Goal: Transaction & Acquisition: Purchase product/service

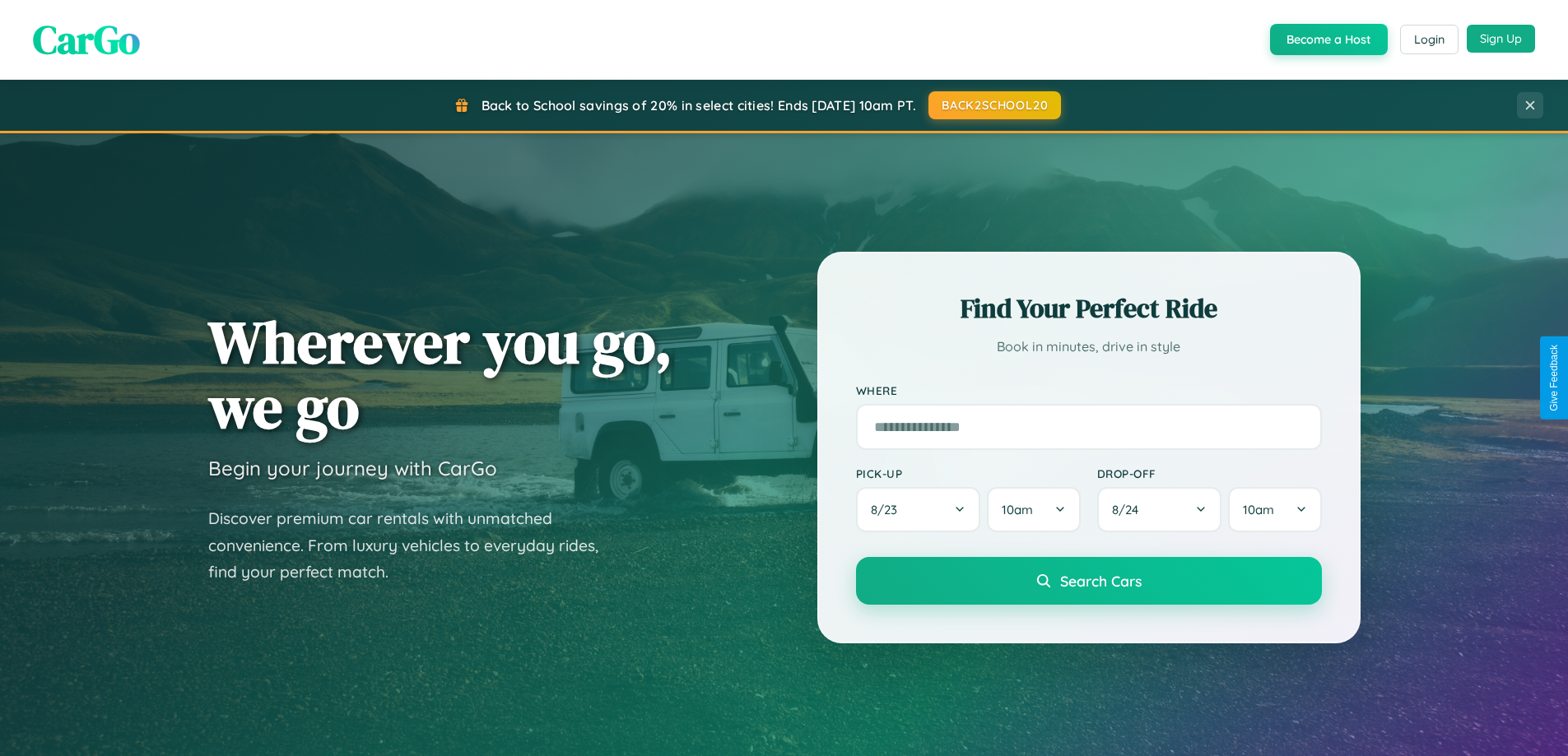
click at [1501, 39] on button "Sign Up" at bounding box center [1501, 38] width 68 height 28
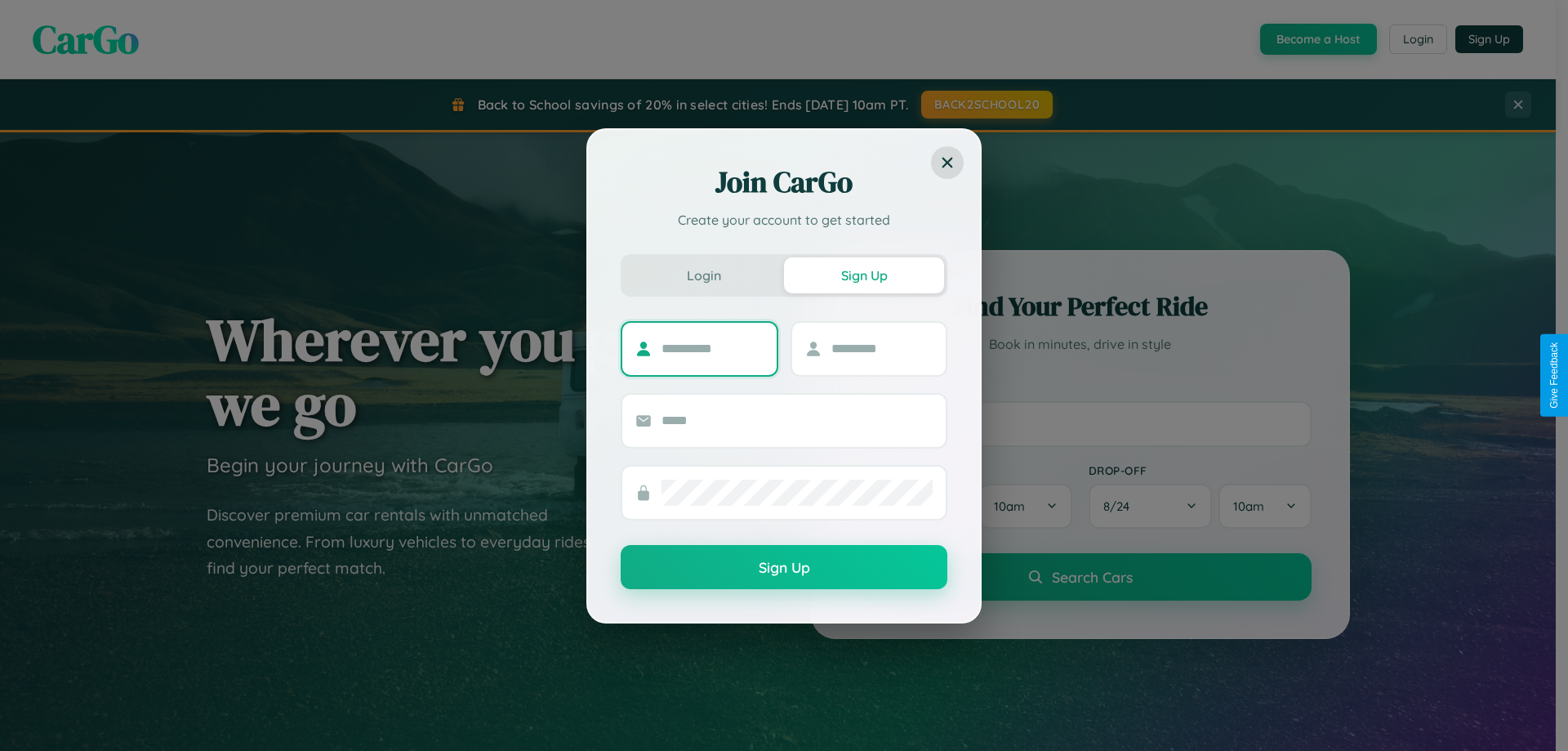
click at [712, 348] on input "text" at bounding box center [712, 349] width 102 height 26
type input "******"
click at [881, 348] on input "text" at bounding box center [882, 349] width 102 height 26
type input "******"
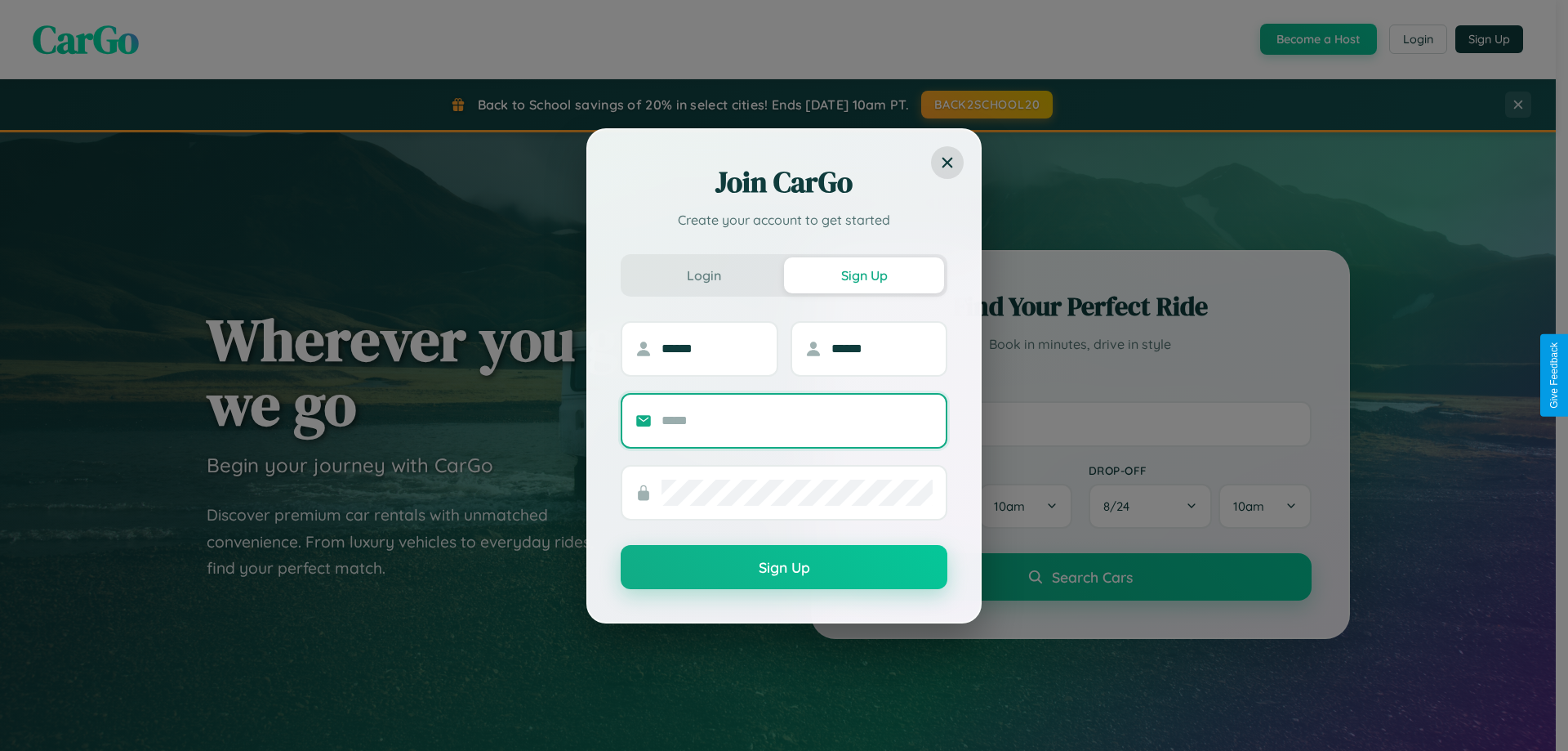
click at [797, 420] on input "text" at bounding box center [797, 421] width 271 height 26
type input "**********"
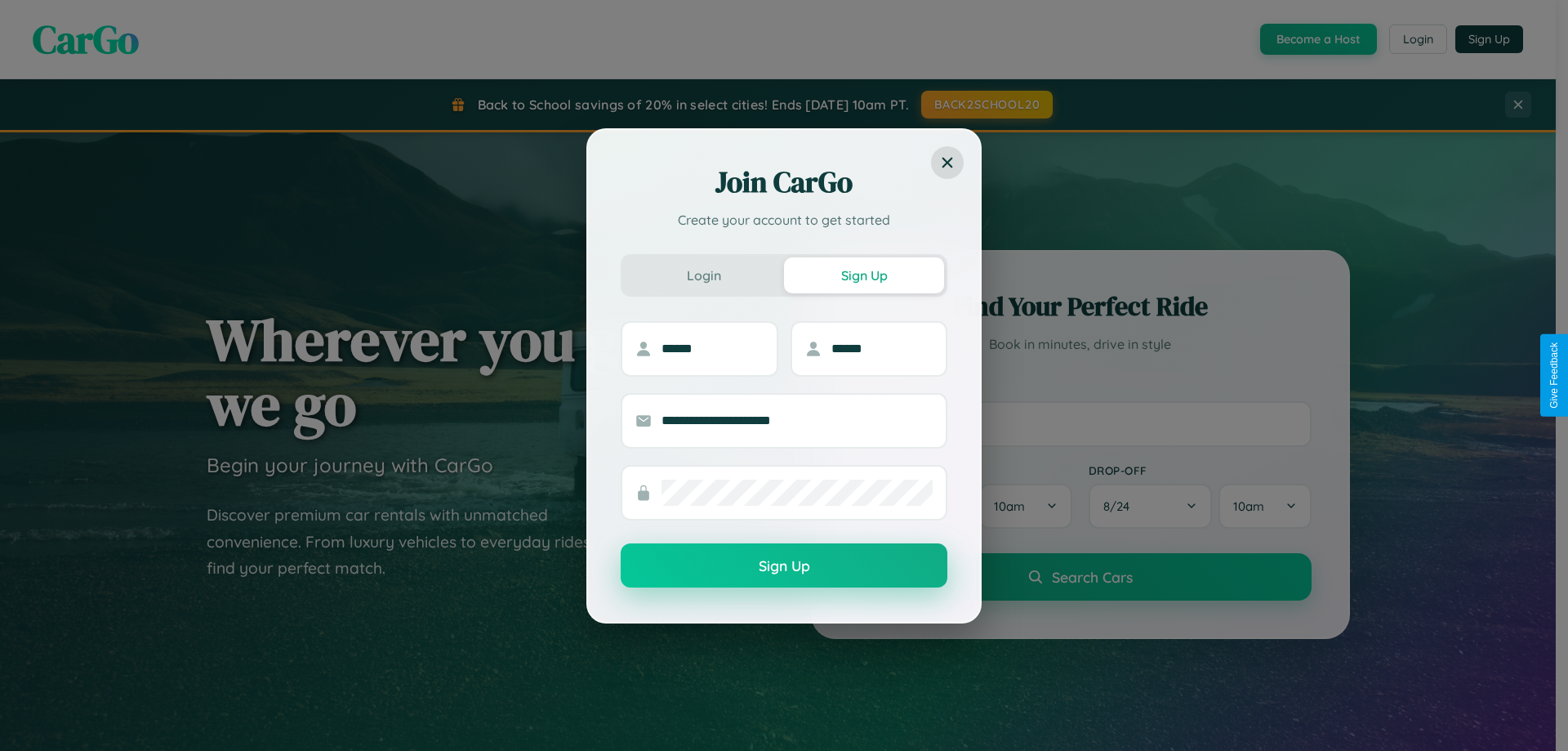
click at [784, 565] on button "Sign Up" at bounding box center [784, 565] width 327 height 44
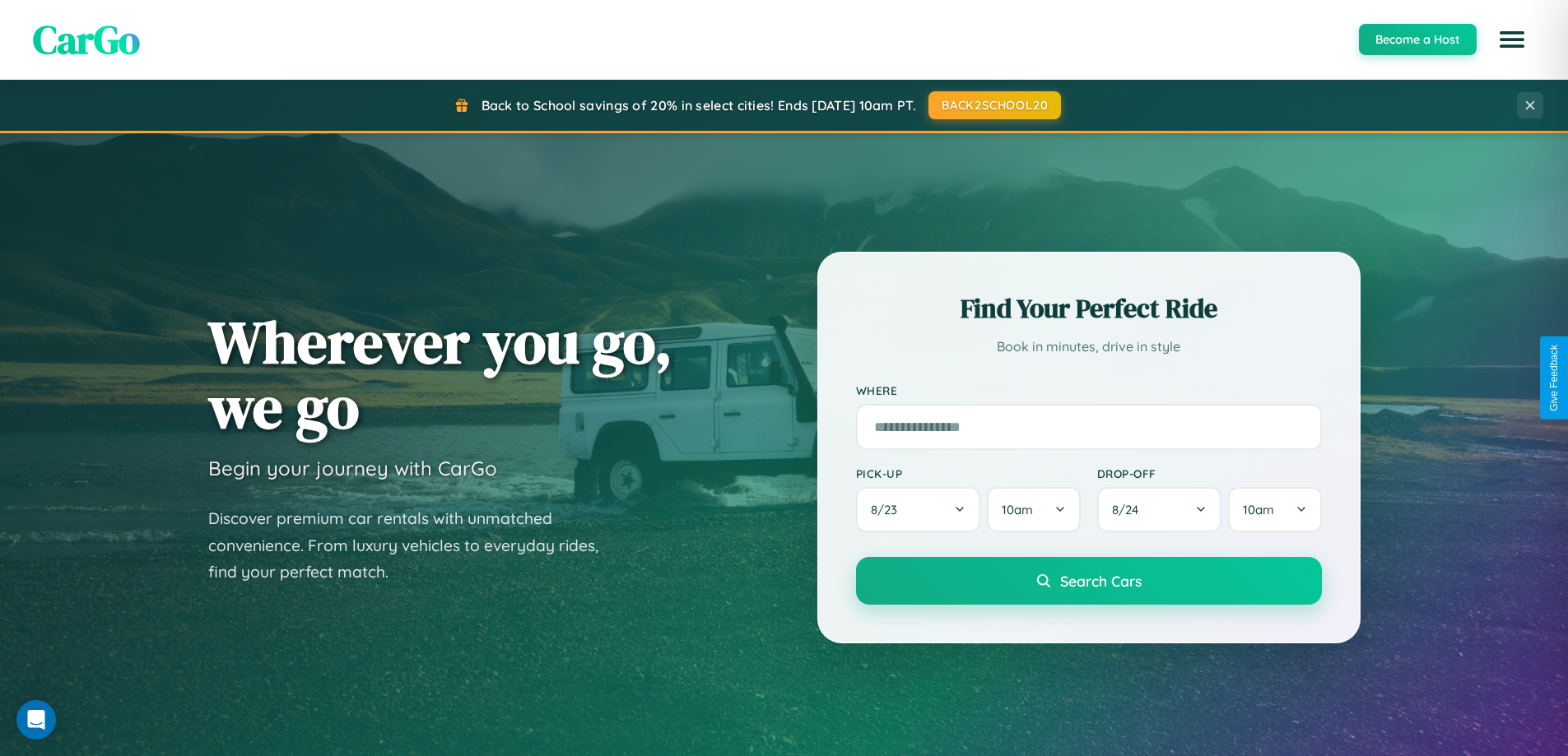
scroll to position [709, 0]
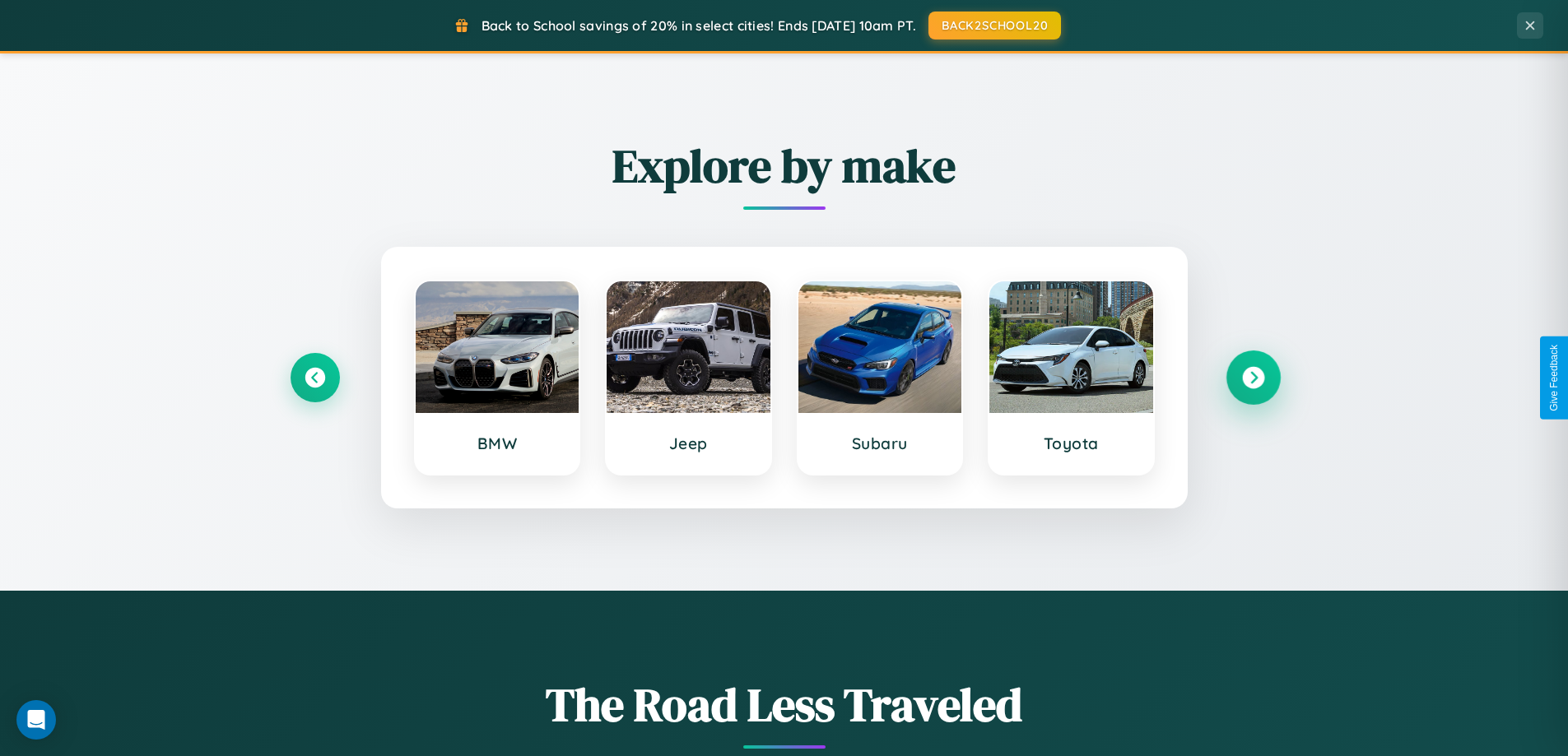
click at [1253, 378] on icon at bounding box center [1252, 378] width 22 height 22
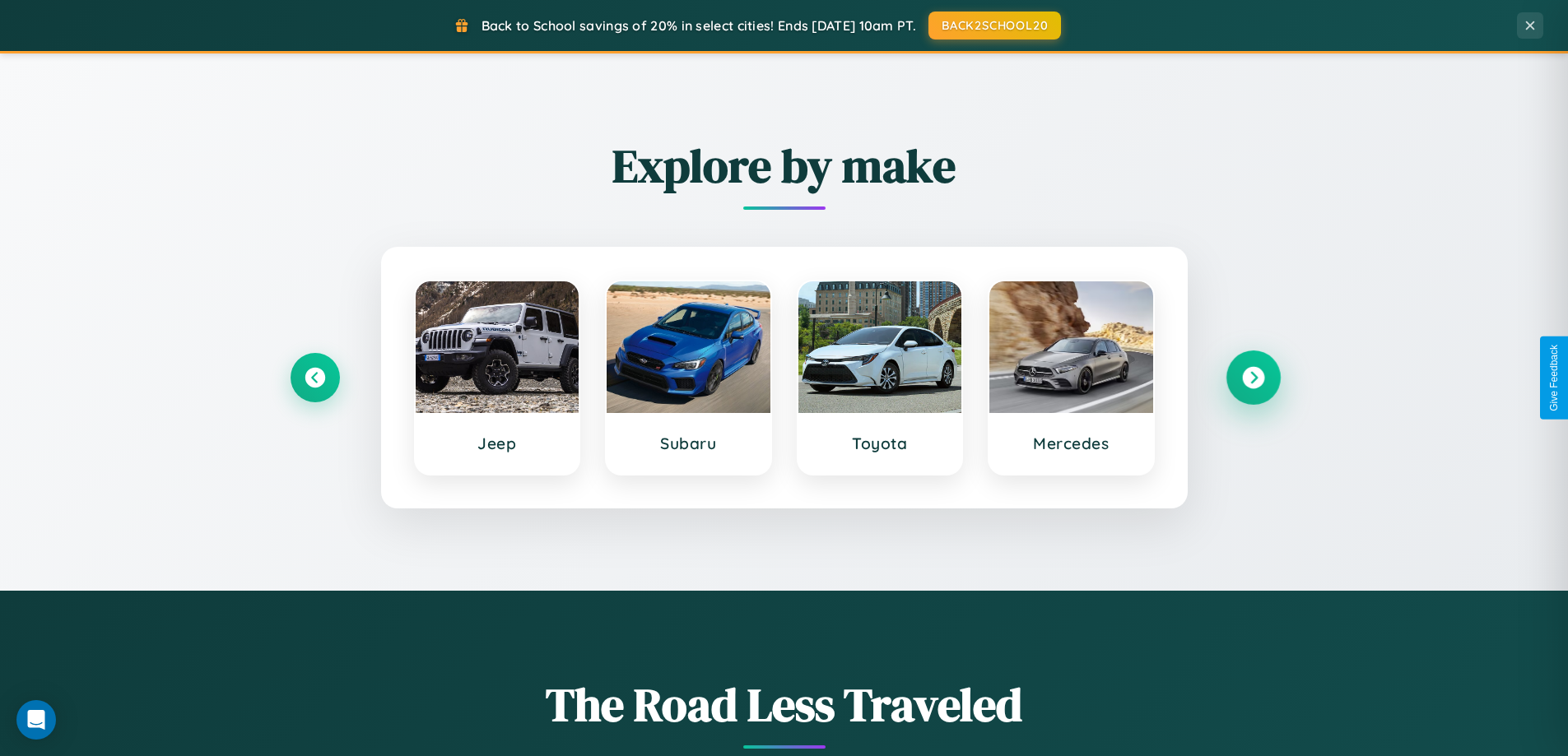
click at [1253, 378] on icon at bounding box center [1252, 378] width 22 height 22
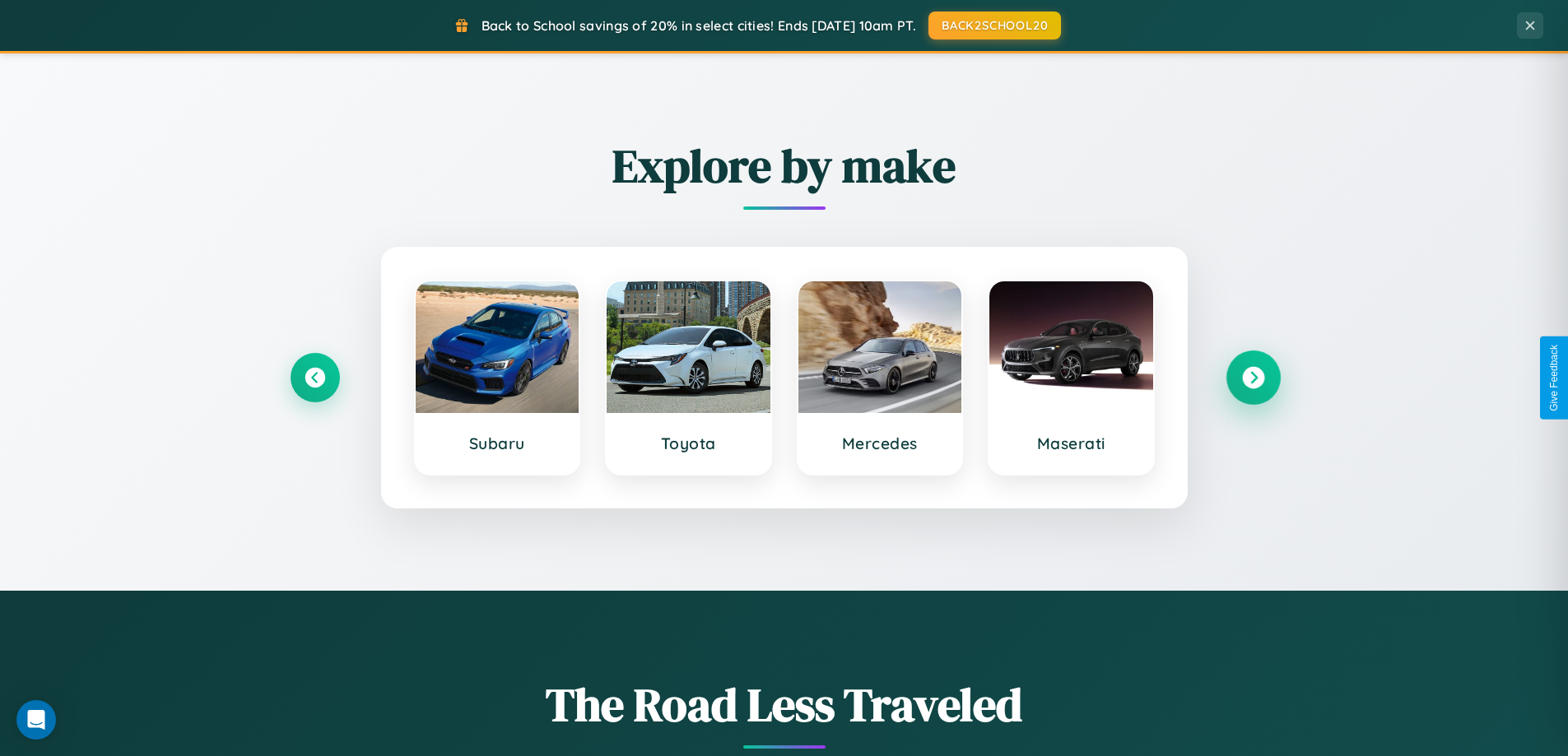
click at [1253, 378] on icon at bounding box center [1252, 378] width 22 height 22
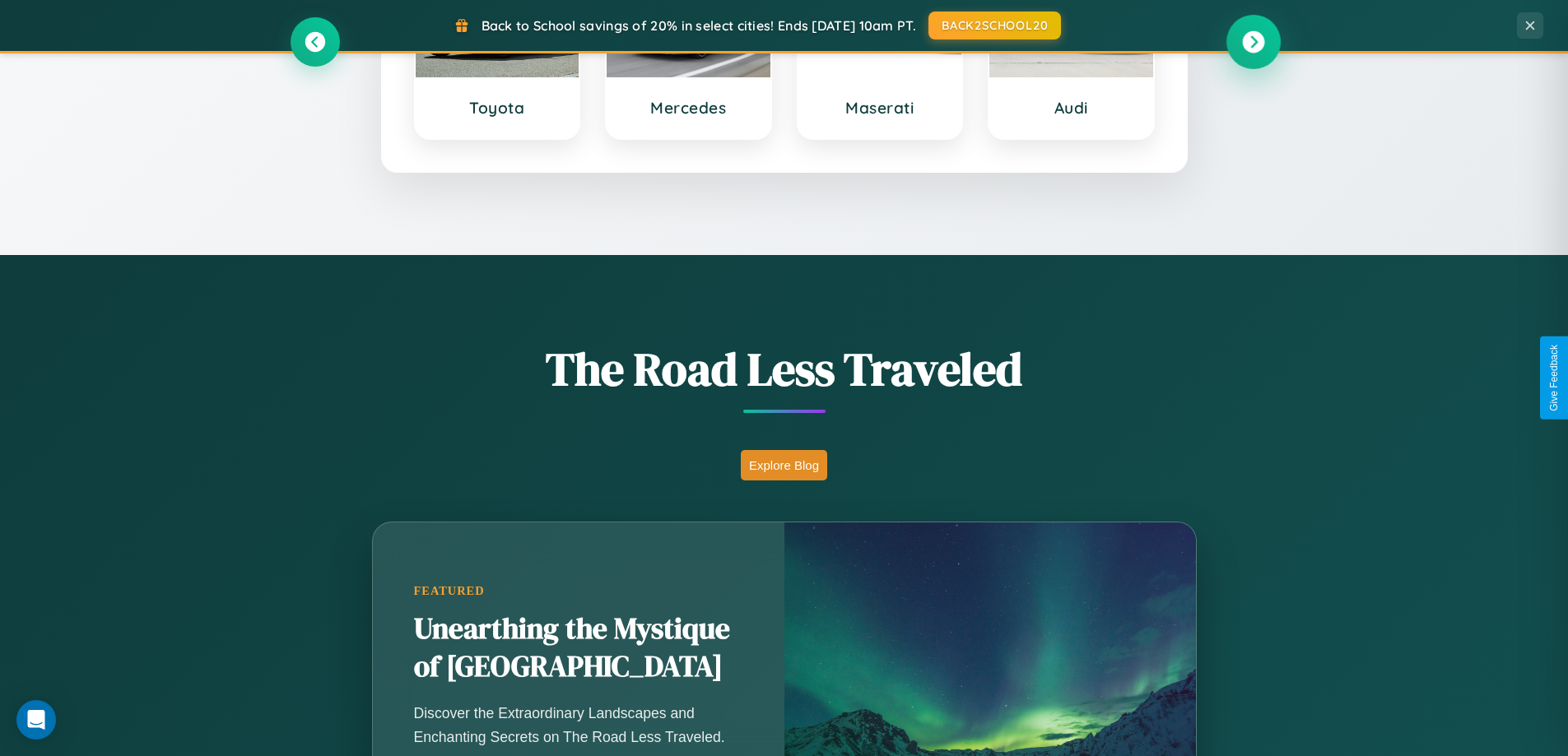
scroll to position [1927, 0]
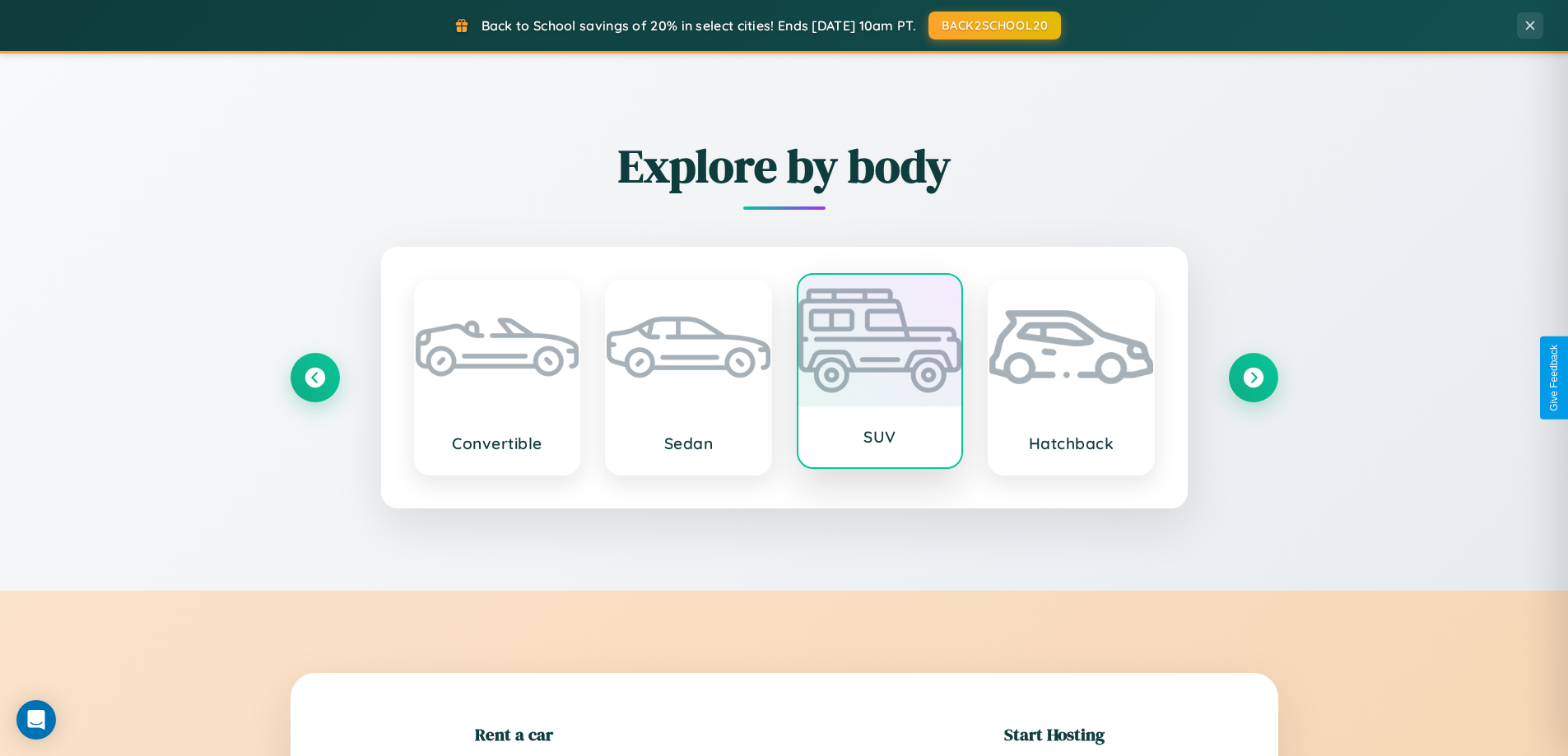
click at [879, 375] on div at bounding box center [880, 341] width 164 height 132
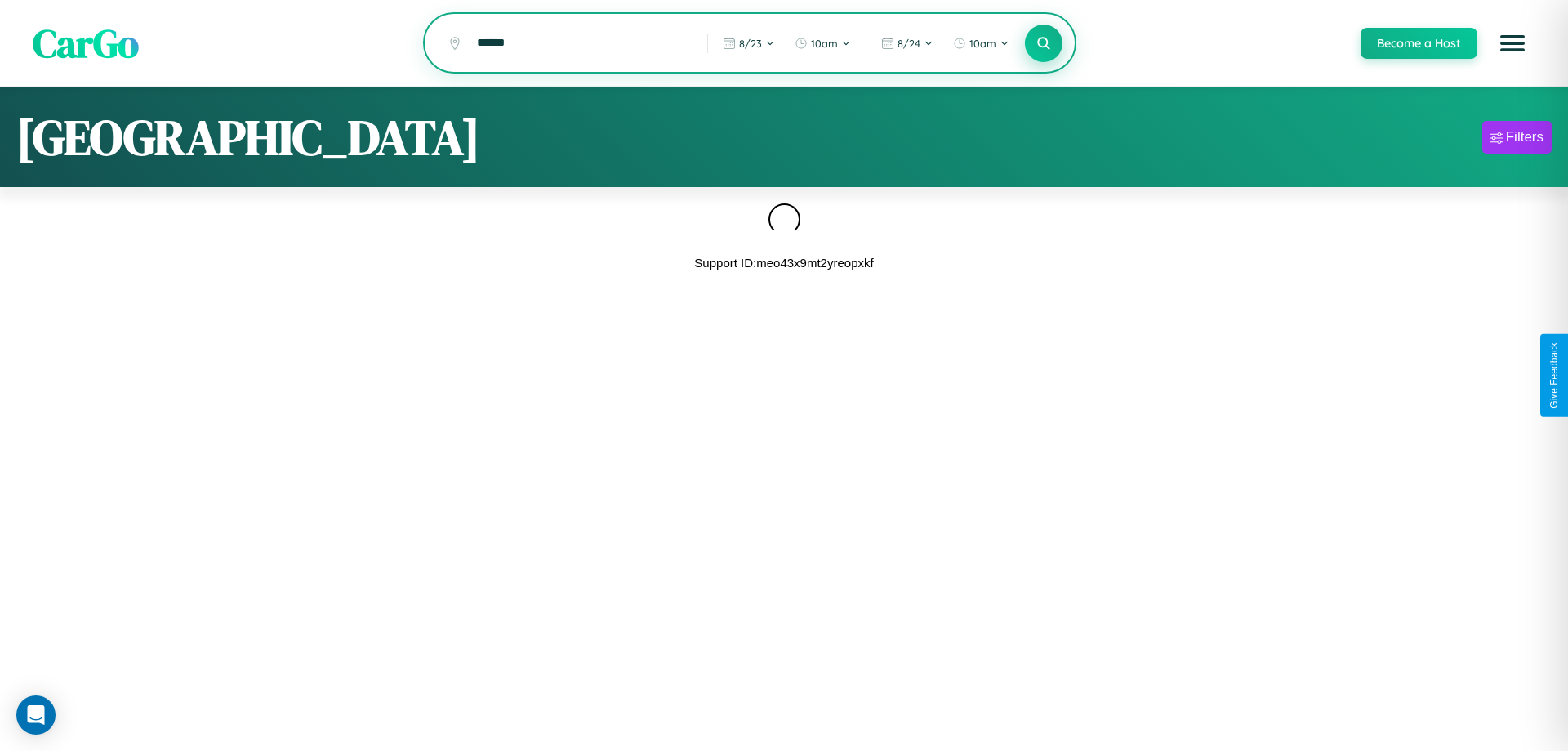
click at [1043, 44] on icon at bounding box center [1043, 42] width 15 height 15
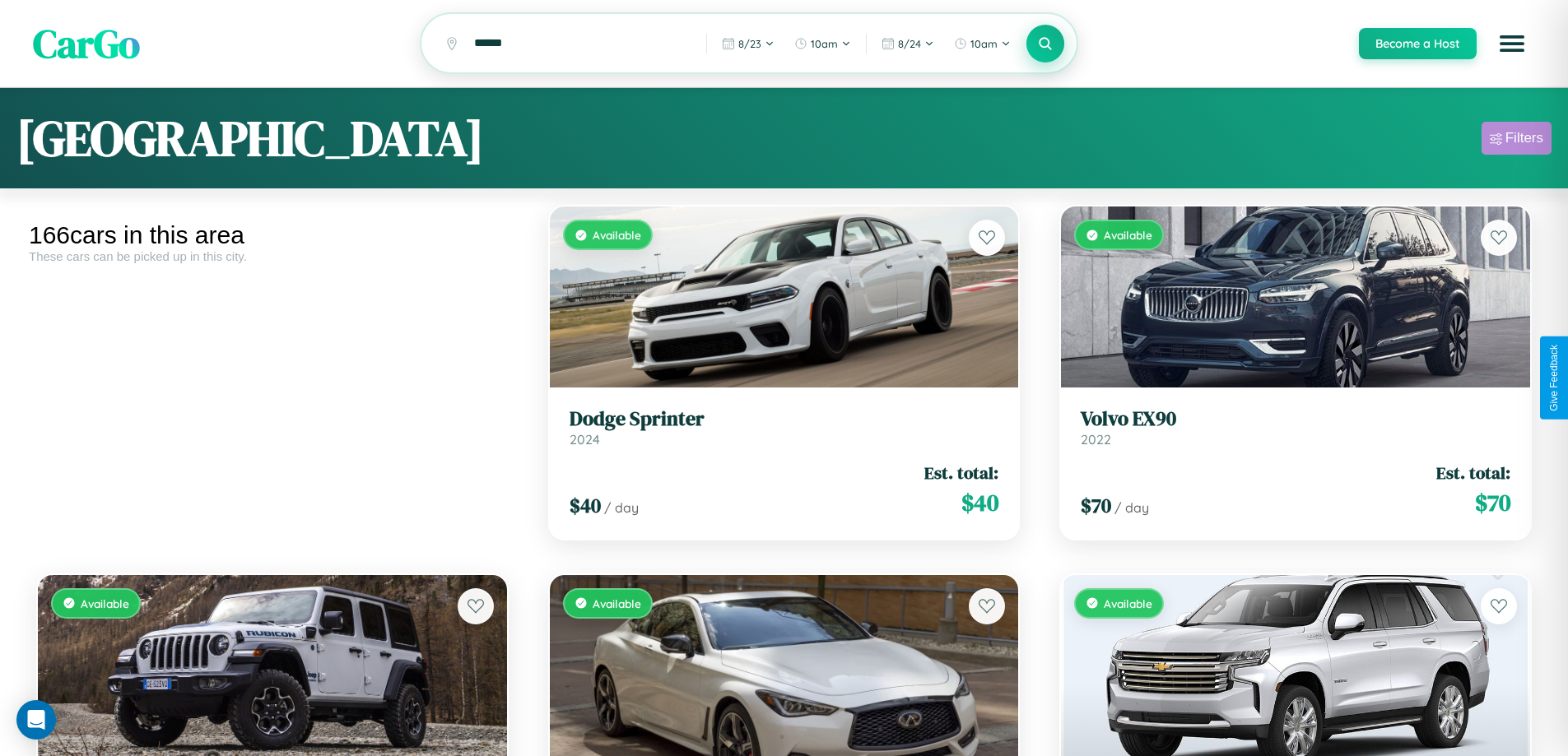
click at [1516, 140] on div "Filters" at bounding box center [1524, 138] width 38 height 16
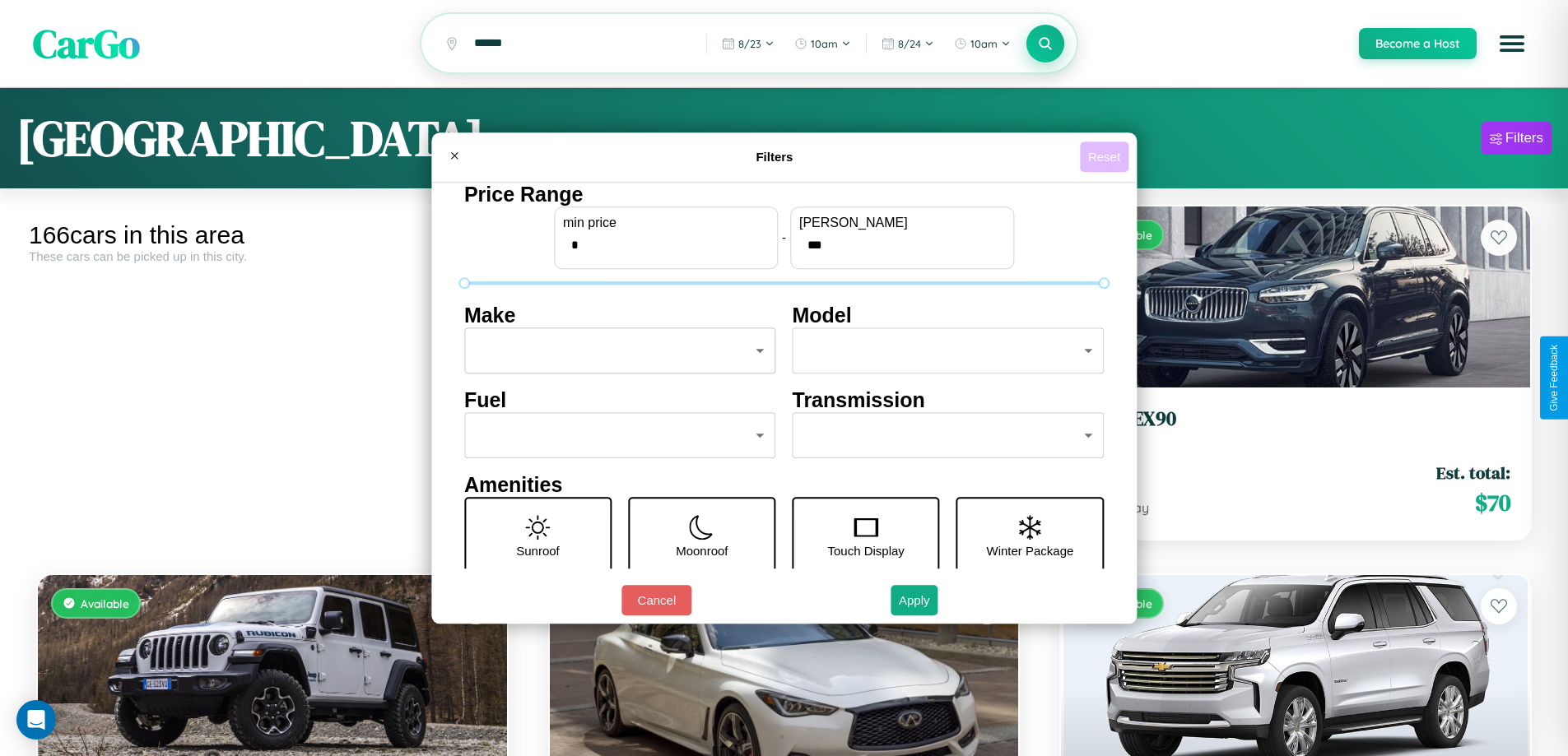
click at [1106, 157] on button "Reset" at bounding box center [1103, 157] width 48 height 30
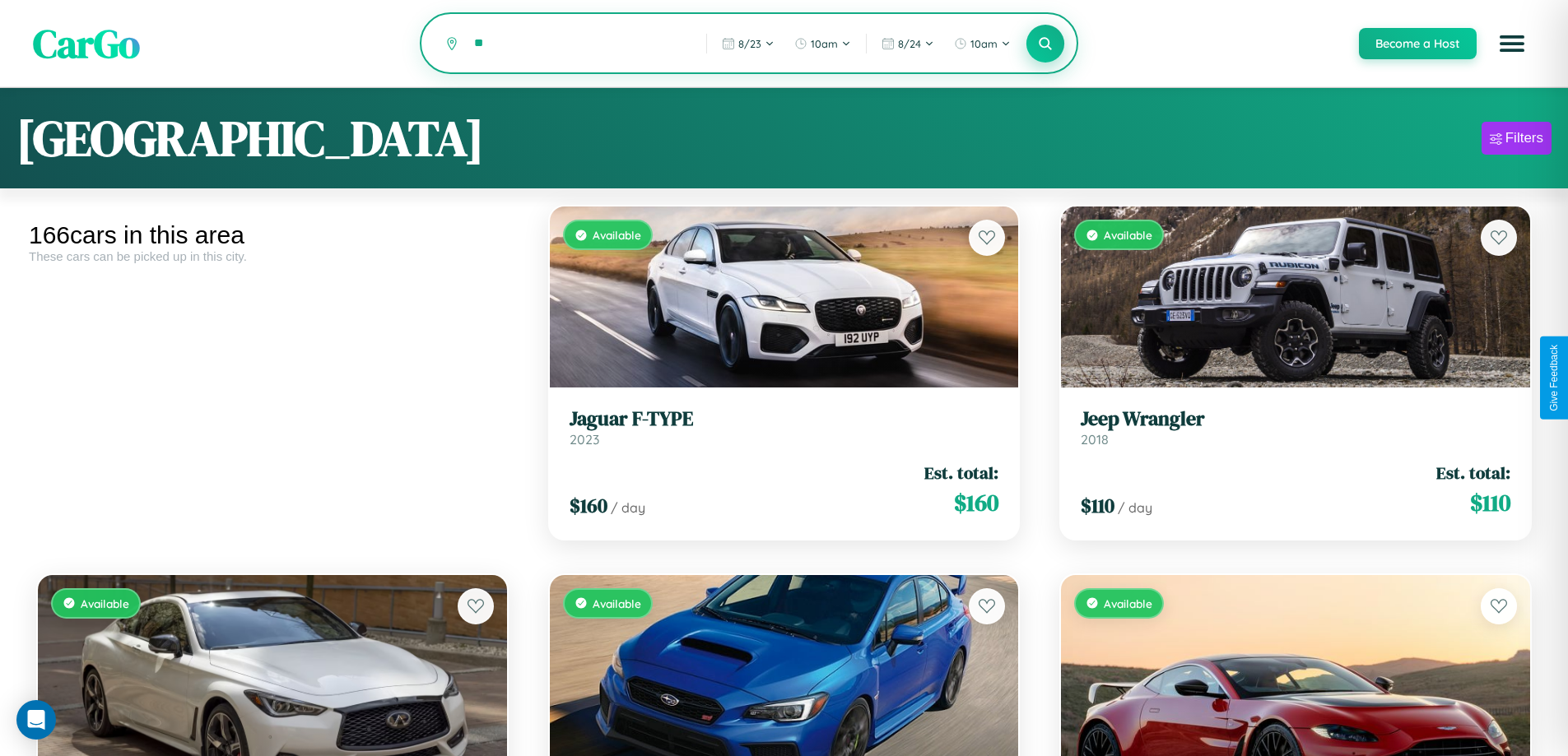
type input "*"
type input "*********"
click at [1044, 45] on icon at bounding box center [1045, 43] width 15 height 15
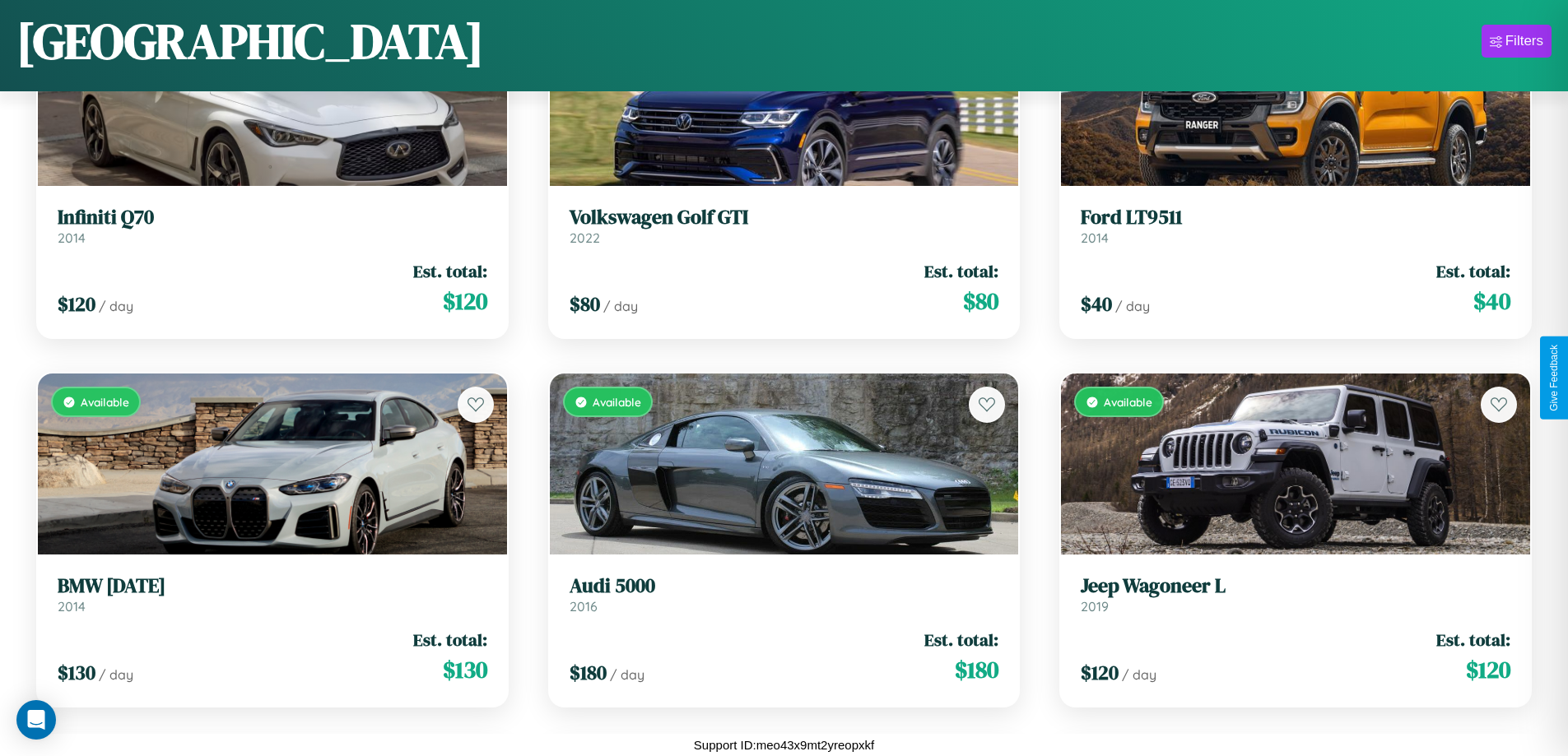
scroll to position [18540, 0]
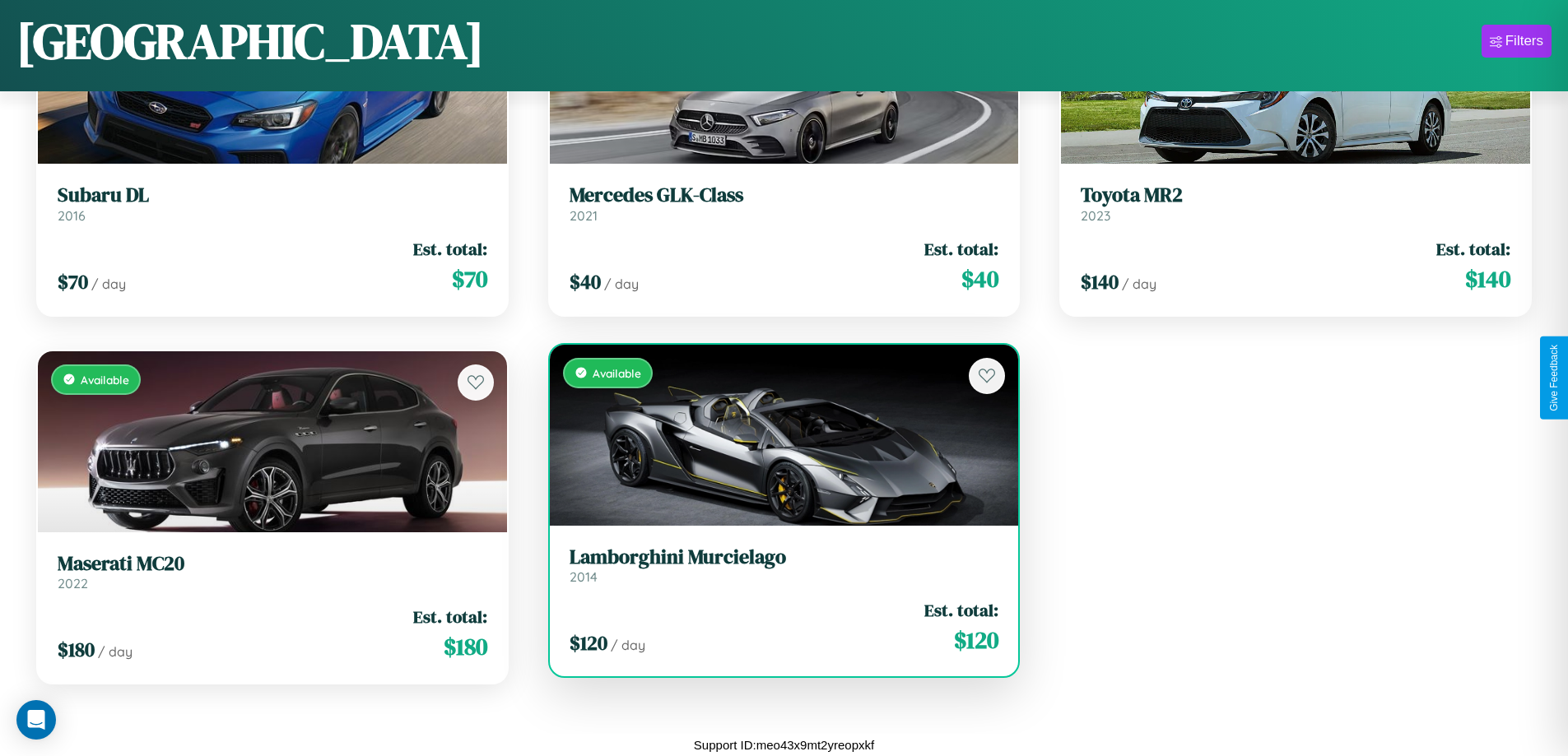
click at [776, 565] on h3 "Lamborghini Murcielago" at bounding box center [784, 557] width 430 height 24
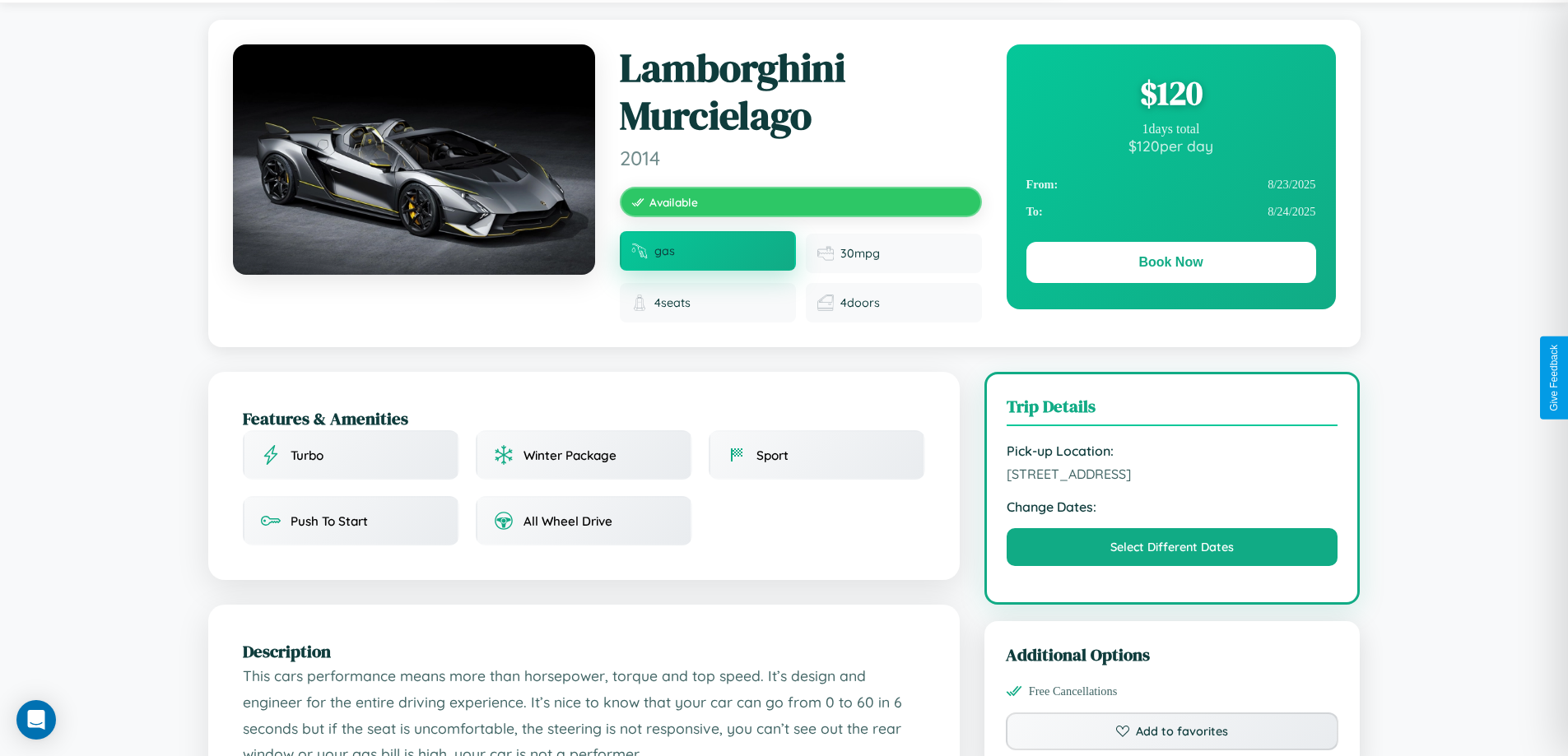
scroll to position [440, 0]
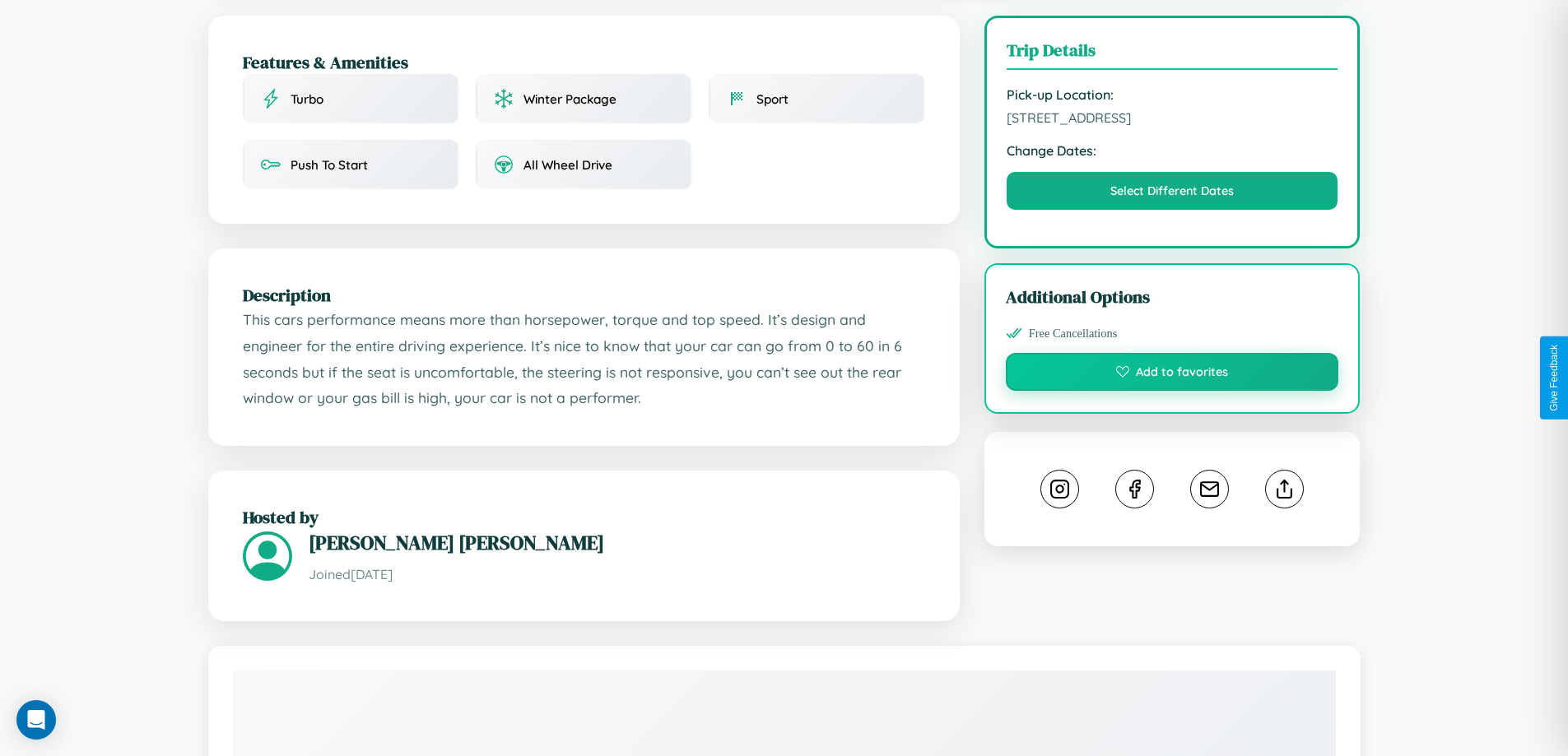
click at [1172, 376] on button "Add to favorites" at bounding box center [1171, 372] width 333 height 38
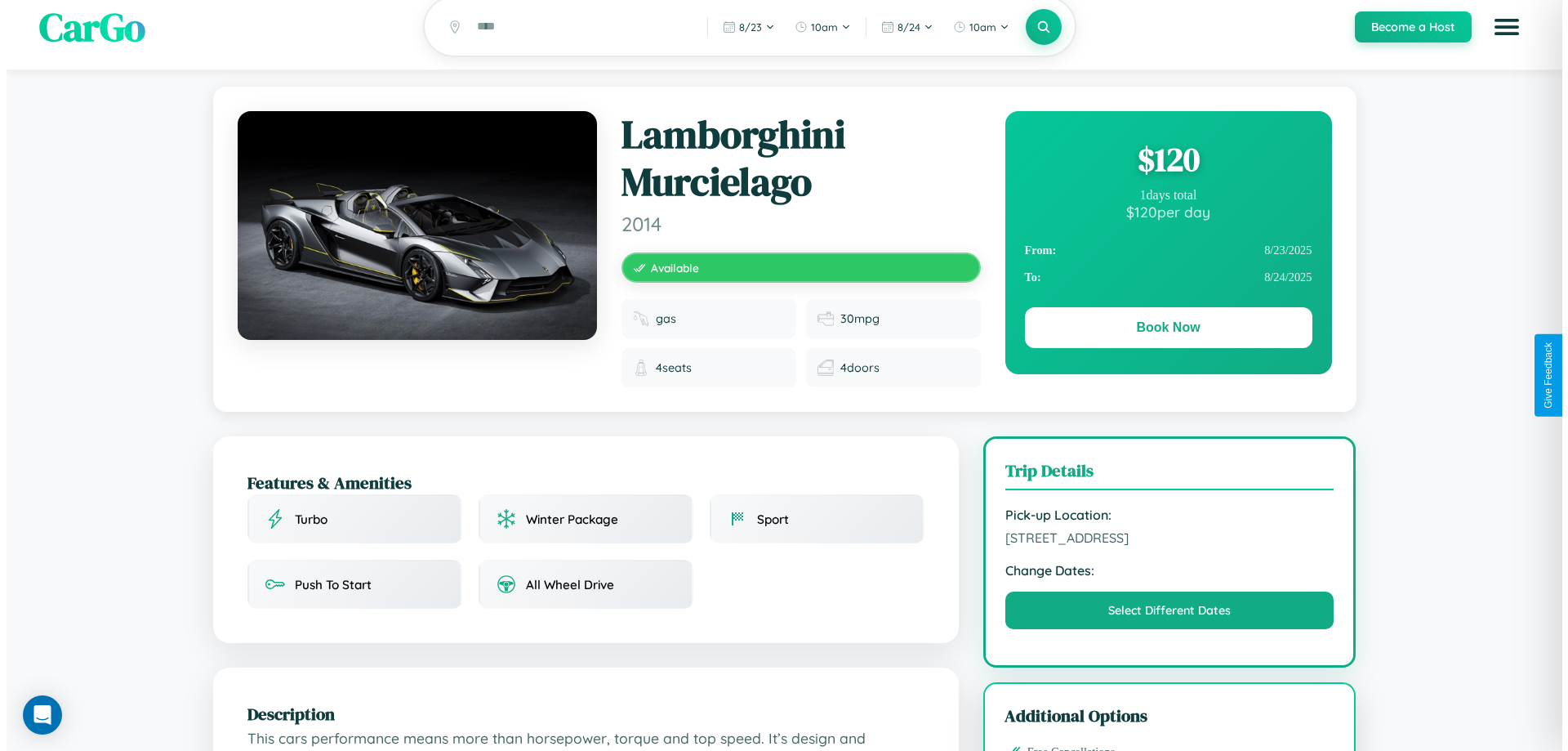
scroll to position [0, 0]
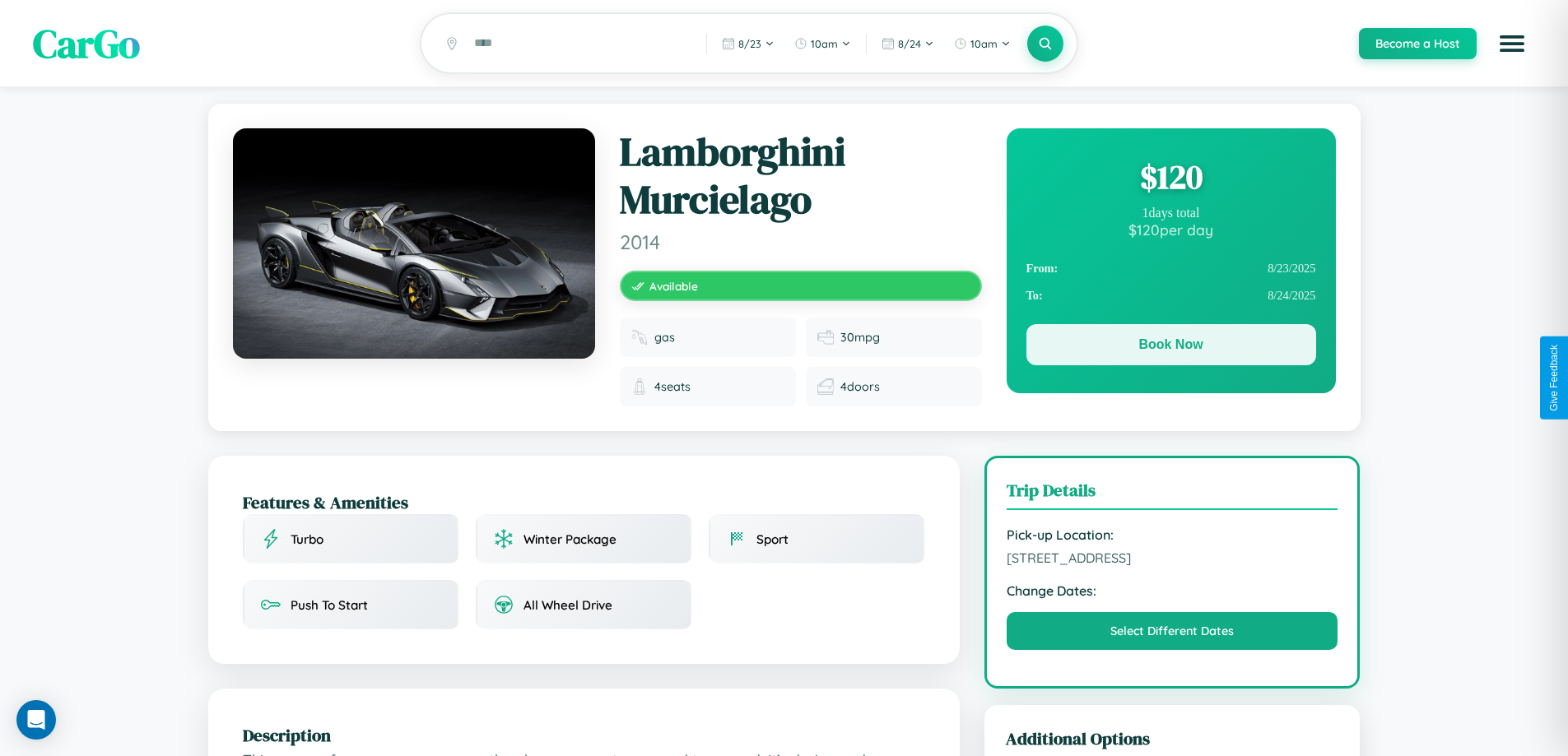
click at [1170, 347] on button "Book Now" at bounding box center [1170, 344] width 289 height 41
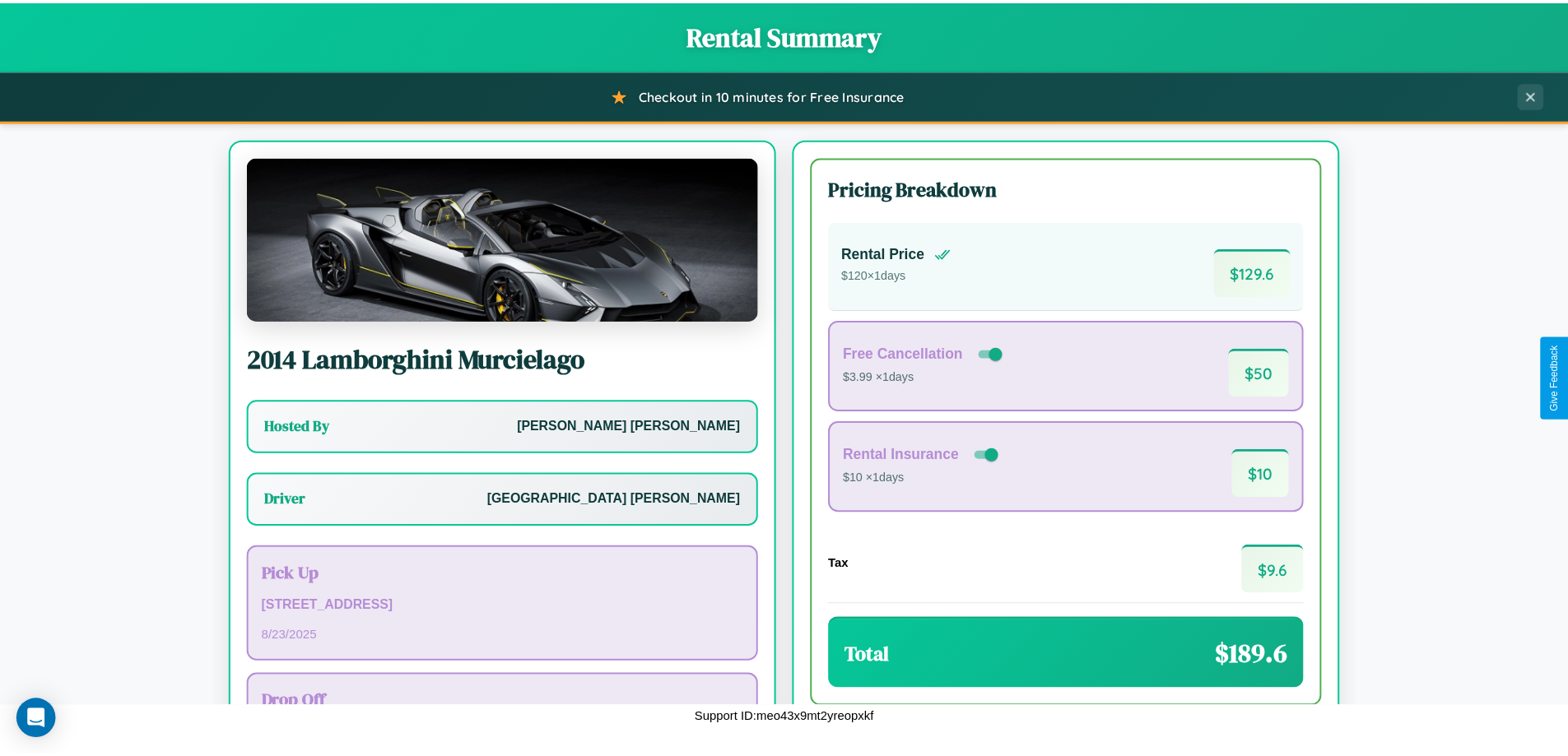
scroll to position [119, 0]
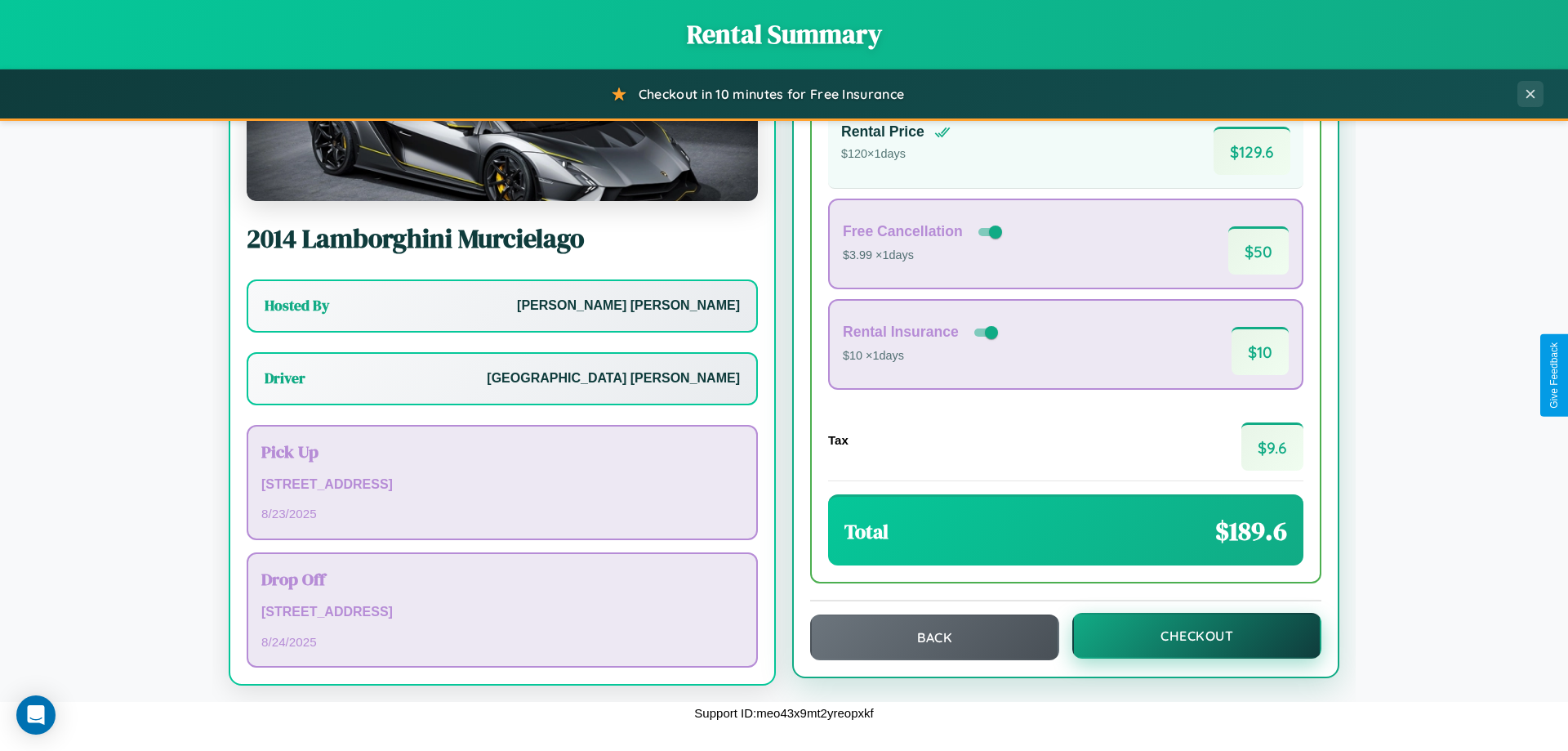
click at [1186, 636] on button "Checkout" at bounding box center [1196, 635] width 249 height 46
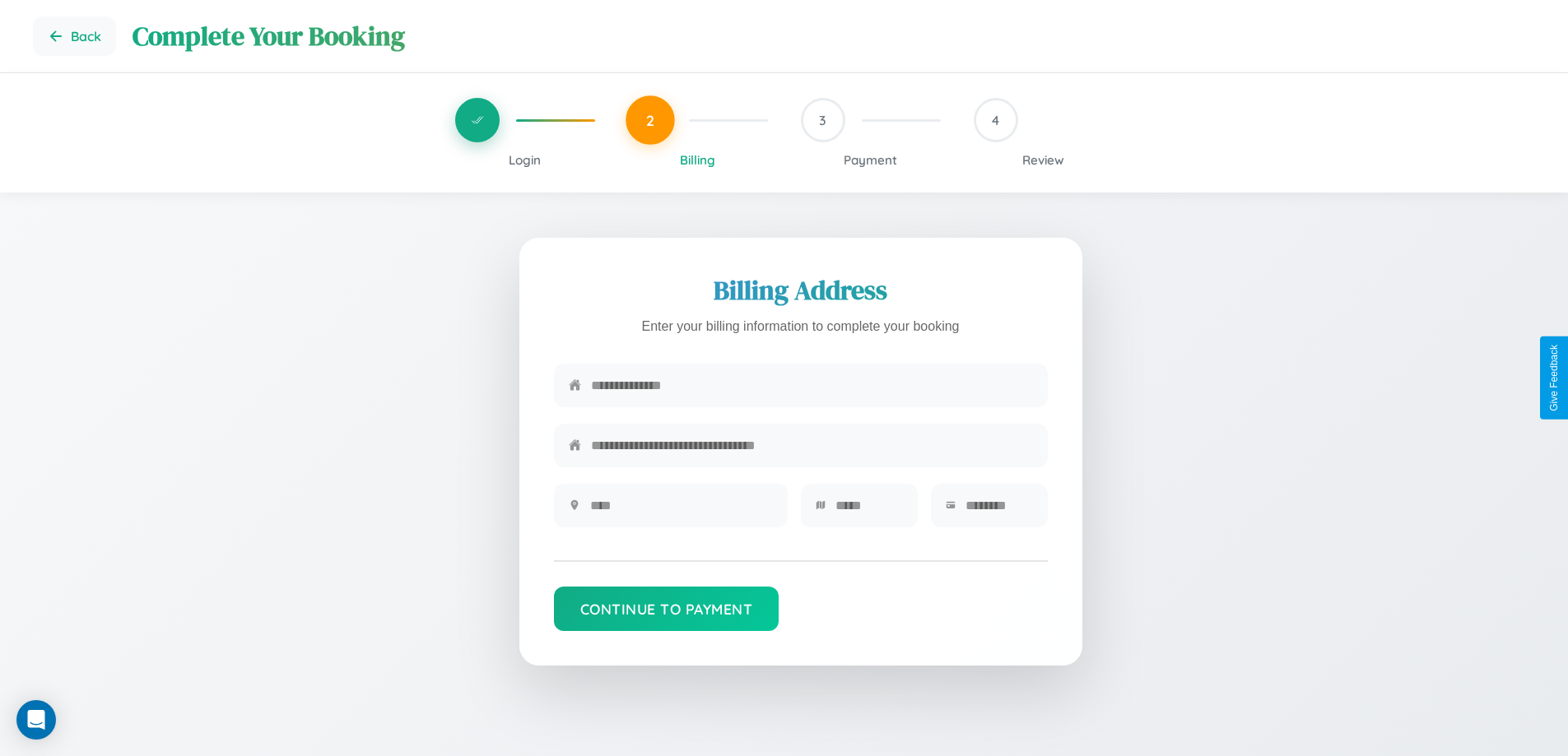
click at [812, 388] on input "text" at bounding box center [812, 385] width 442 height 40
type input "**********"
click at [681, 510] on input "text" at bounding box center [681, 506] width 182 height 40
type input "********"
click at [868, 510] on input "text" at bounding box center [868, 506] width 67 height 40
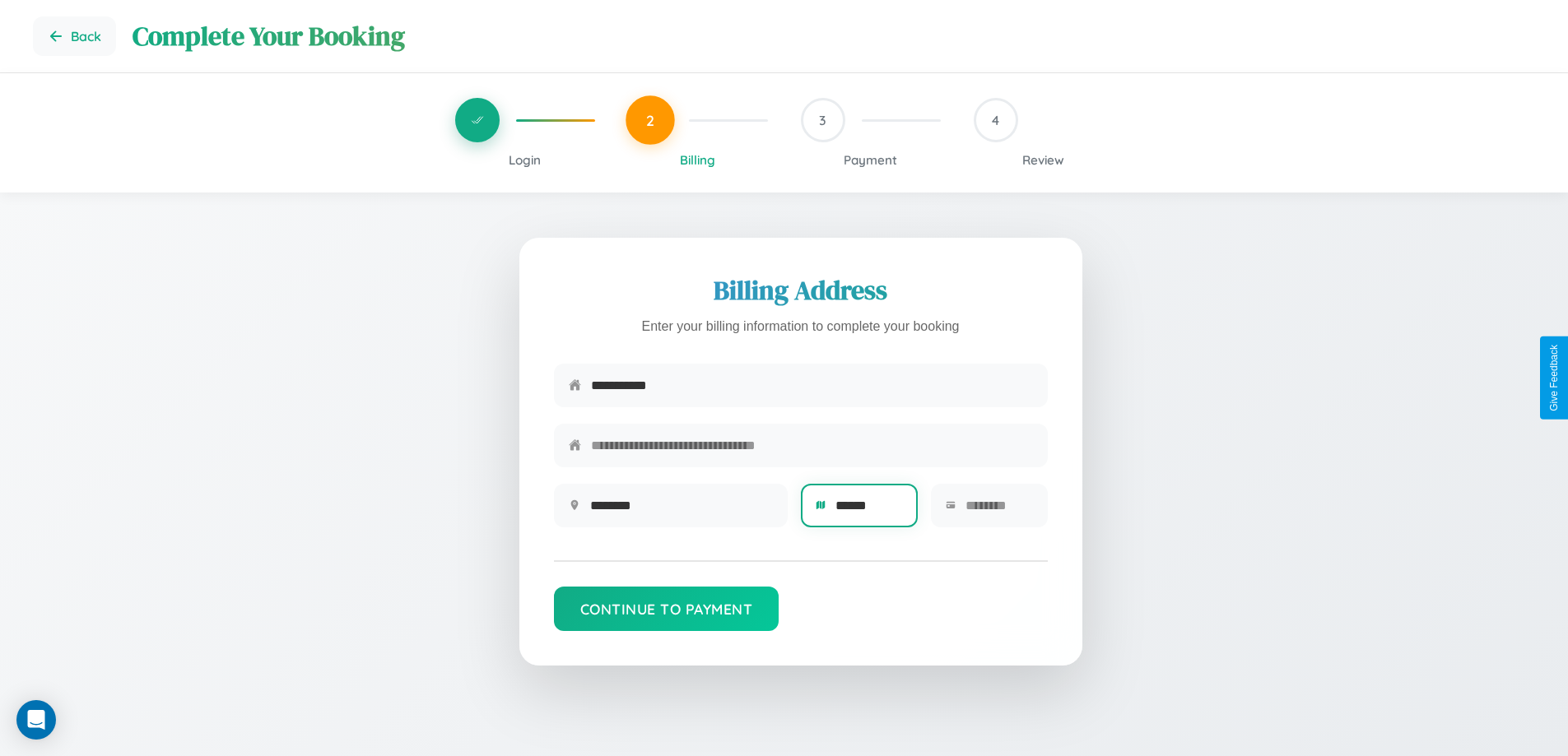
type input "******"
click at [999, 510] on input "text" at bounding box center [999, 506] width 67 height 40
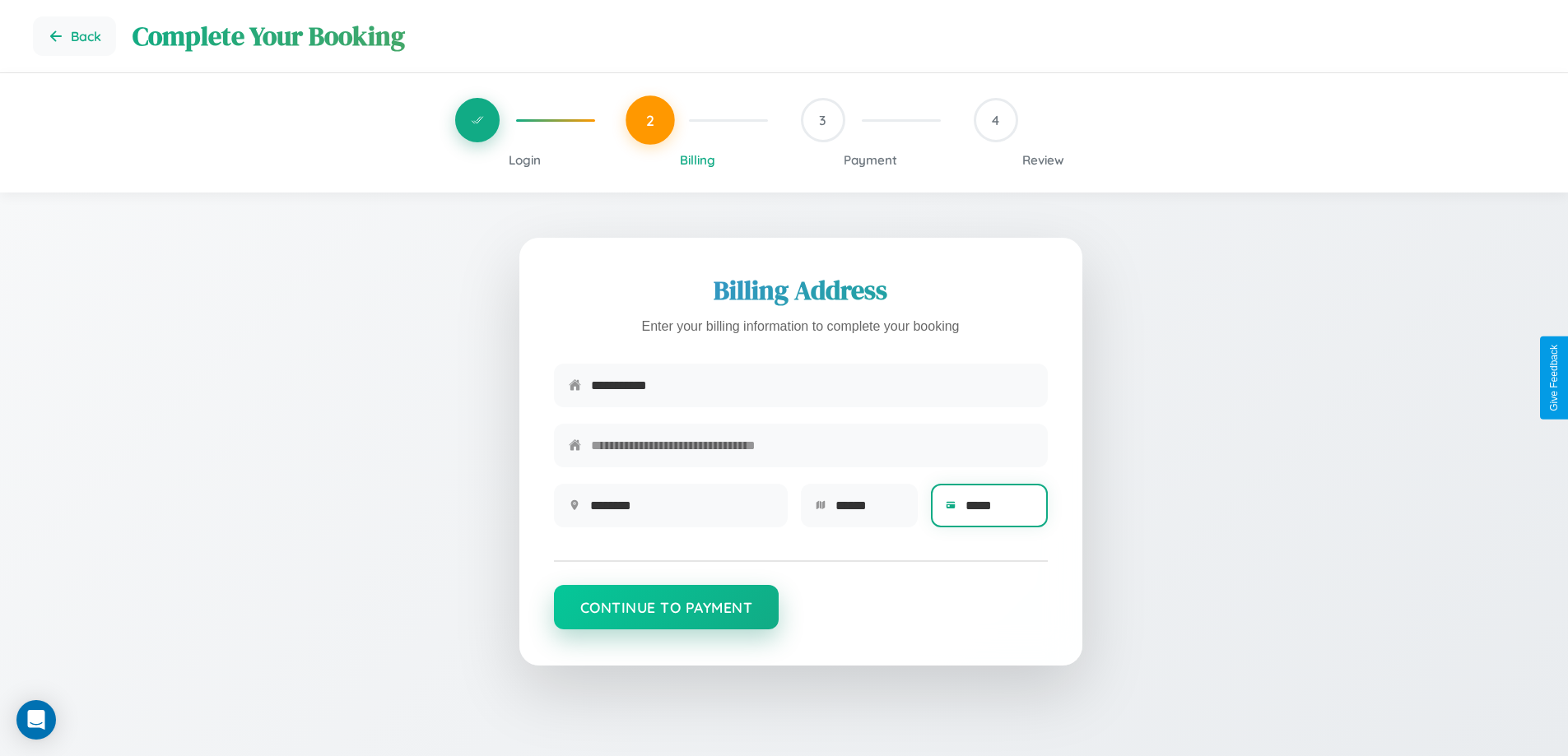
type input "*****"
click at [665, 616] on button "Continue to Payment" at bounding box center [666, 606] width 226 height 45
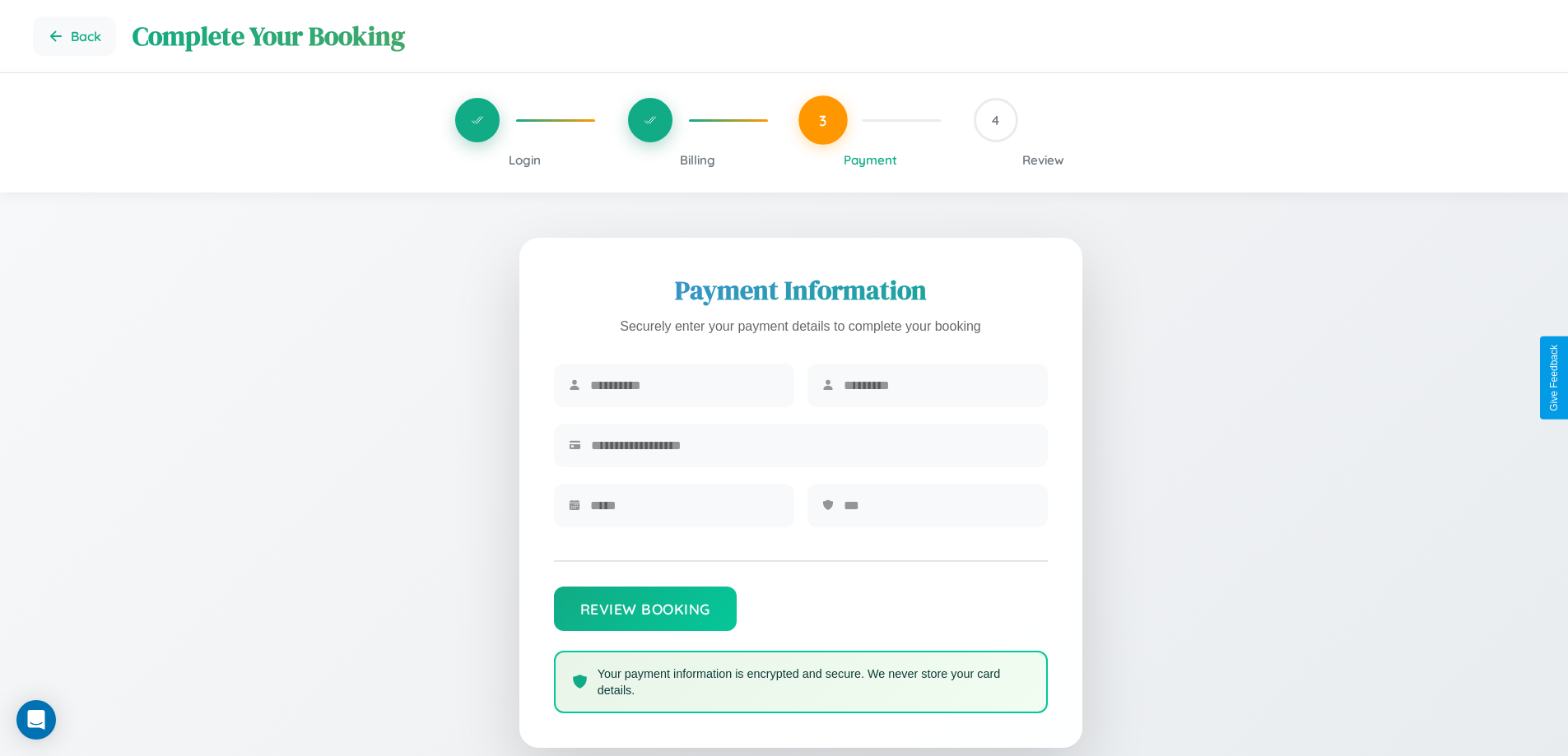
click at [683, 386] on input "text" at bounding box center [684, 385] width 189 height 40
type input "********"
click at [938, 386] on input "text" at bounding box center [938, 385] width 189 height 40
type input "******"
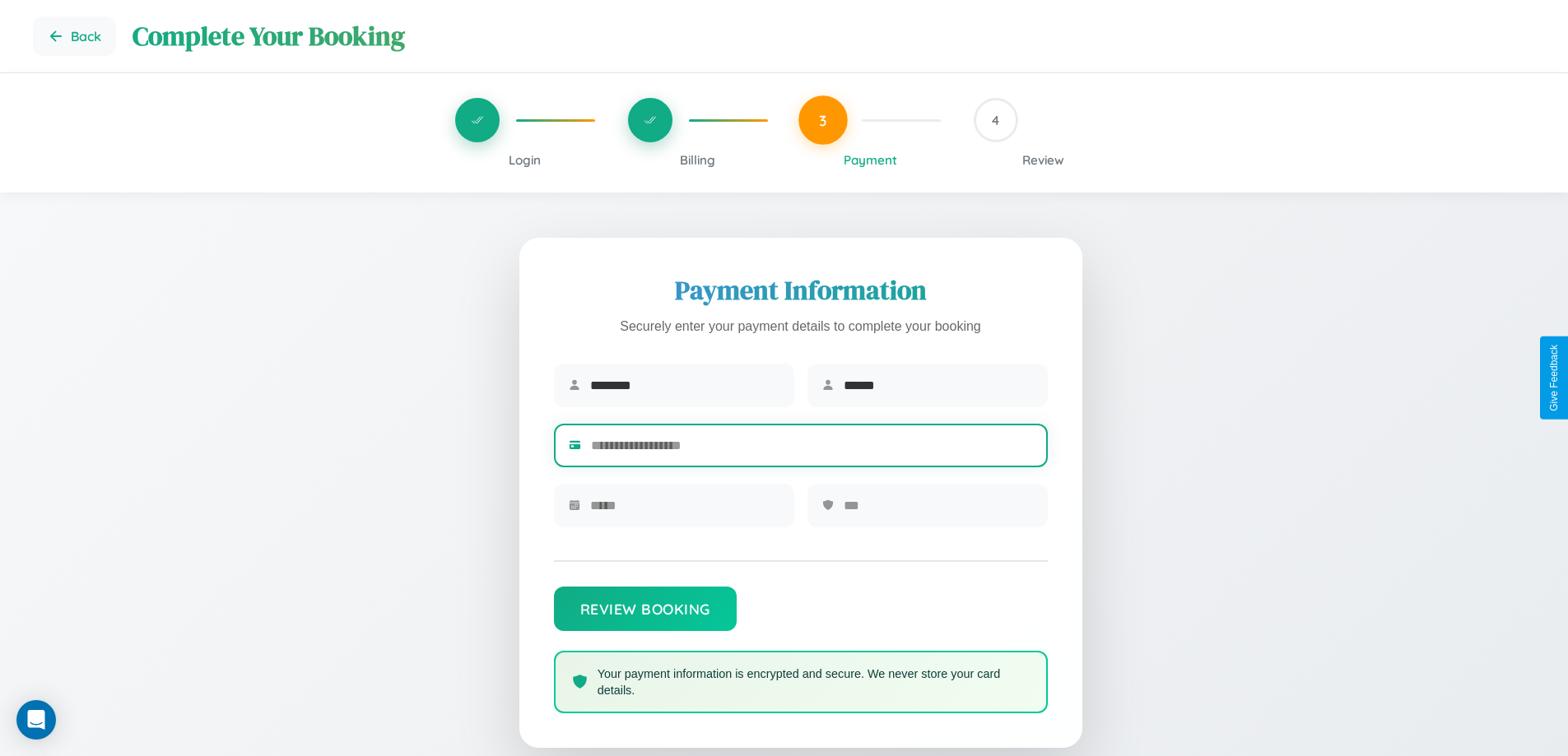
click at [812, 449] on input "text" at bounding box center [812, 445] width 442 height 40
type input "**********"
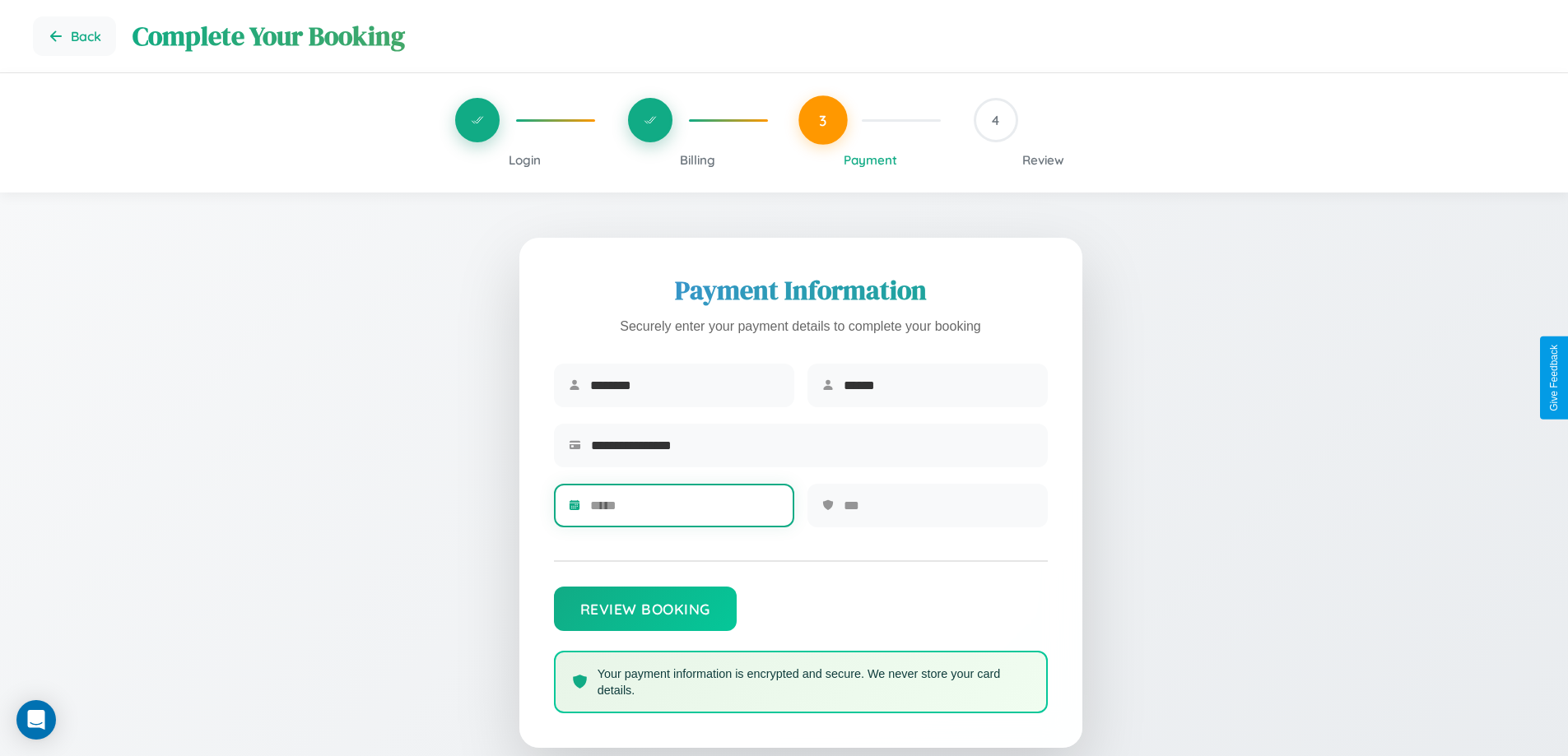
click at [683, 510] on input "text" at bounding box center [684, 506] width 189 height 40
type input "*****"
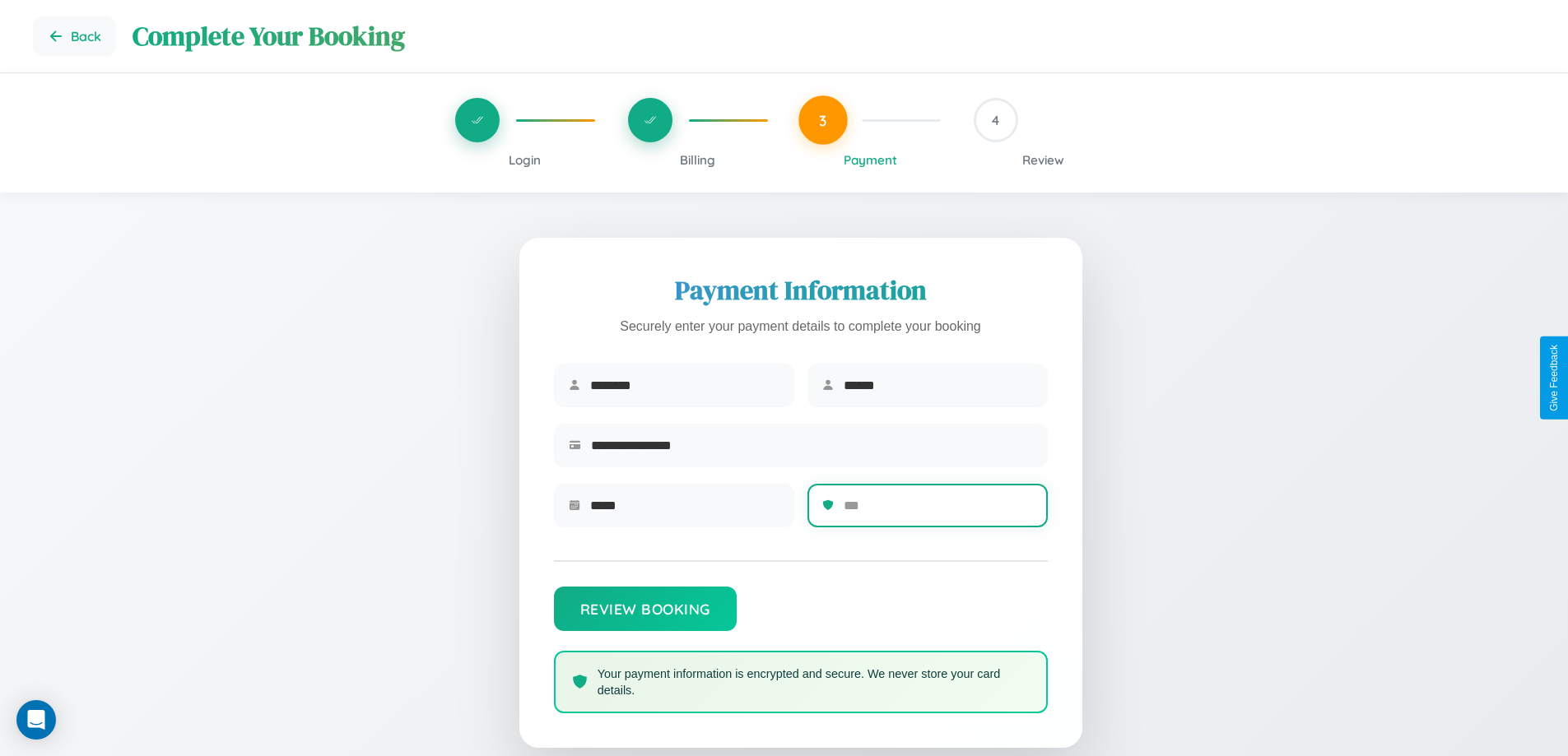
click at [938, 510] on input "text" at bounding box center [938, 506] width 189 height 40
type input "***"
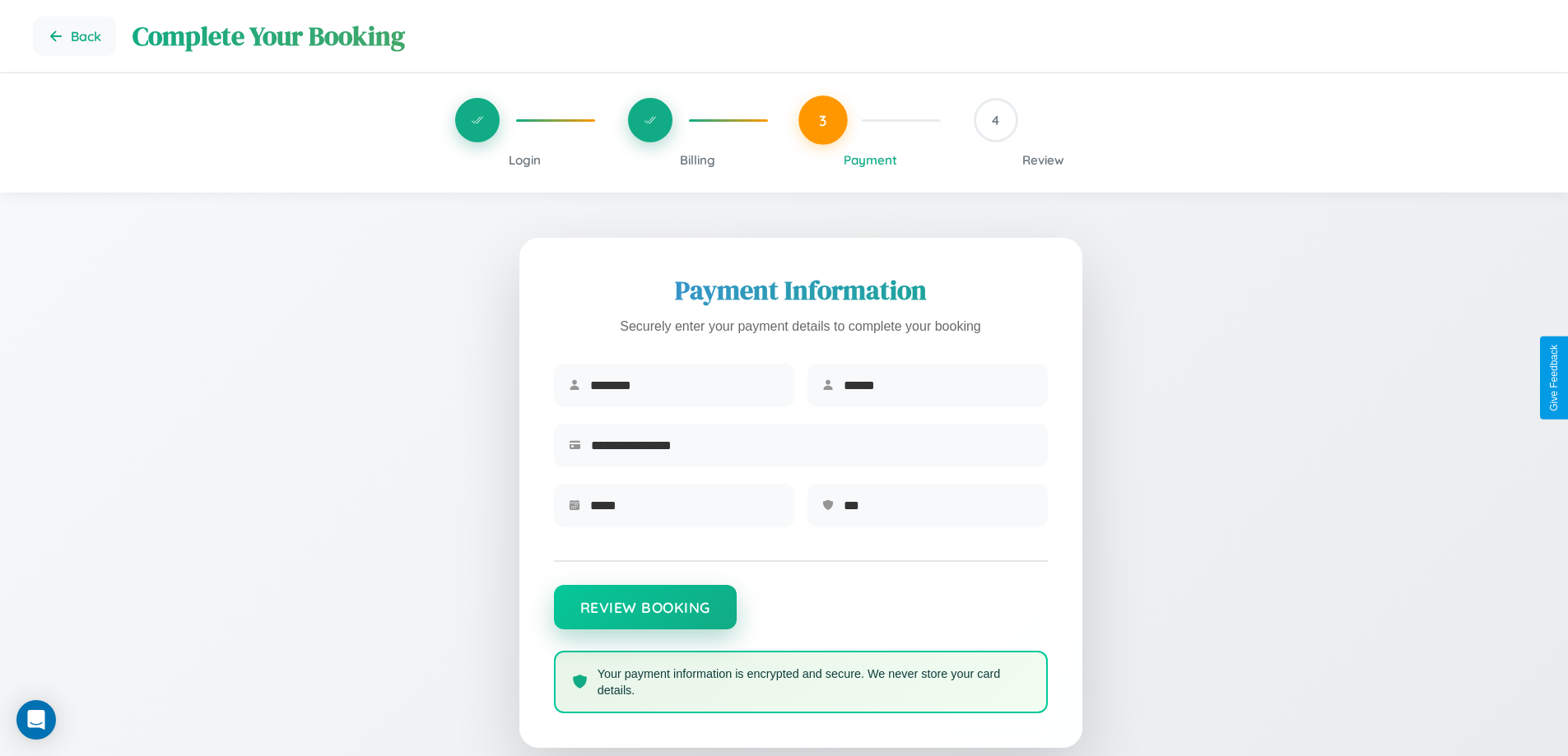
click at [644, 616] on button "Review Booking" at bounding box center [644, 606] width 182 height 45
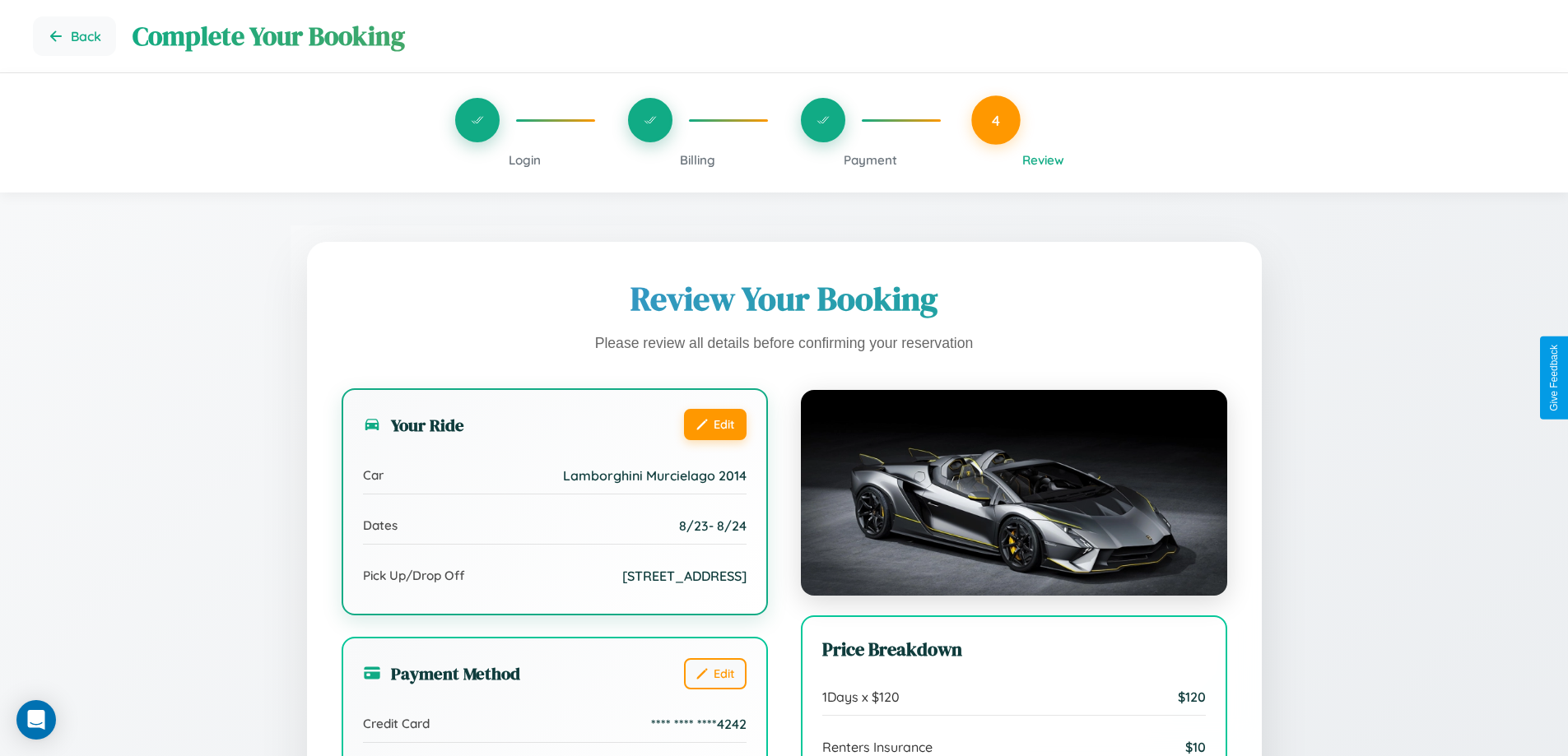
click at [715, 424] on button "Edit" at bounding box center [715, 424] width 63 height 31
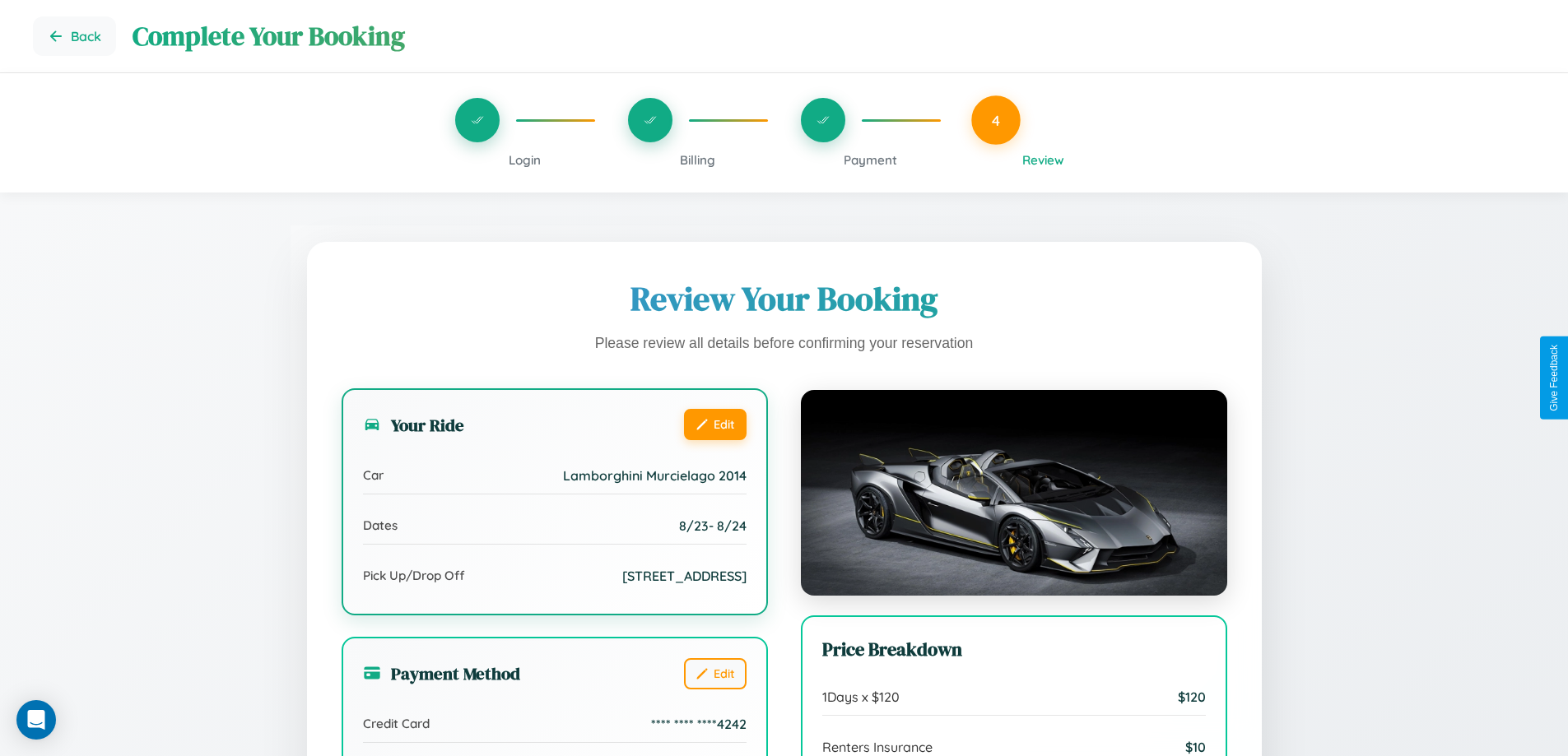
click at [715, 424] on button "Edit" at bounding box center [715, 424] width 63 height 31
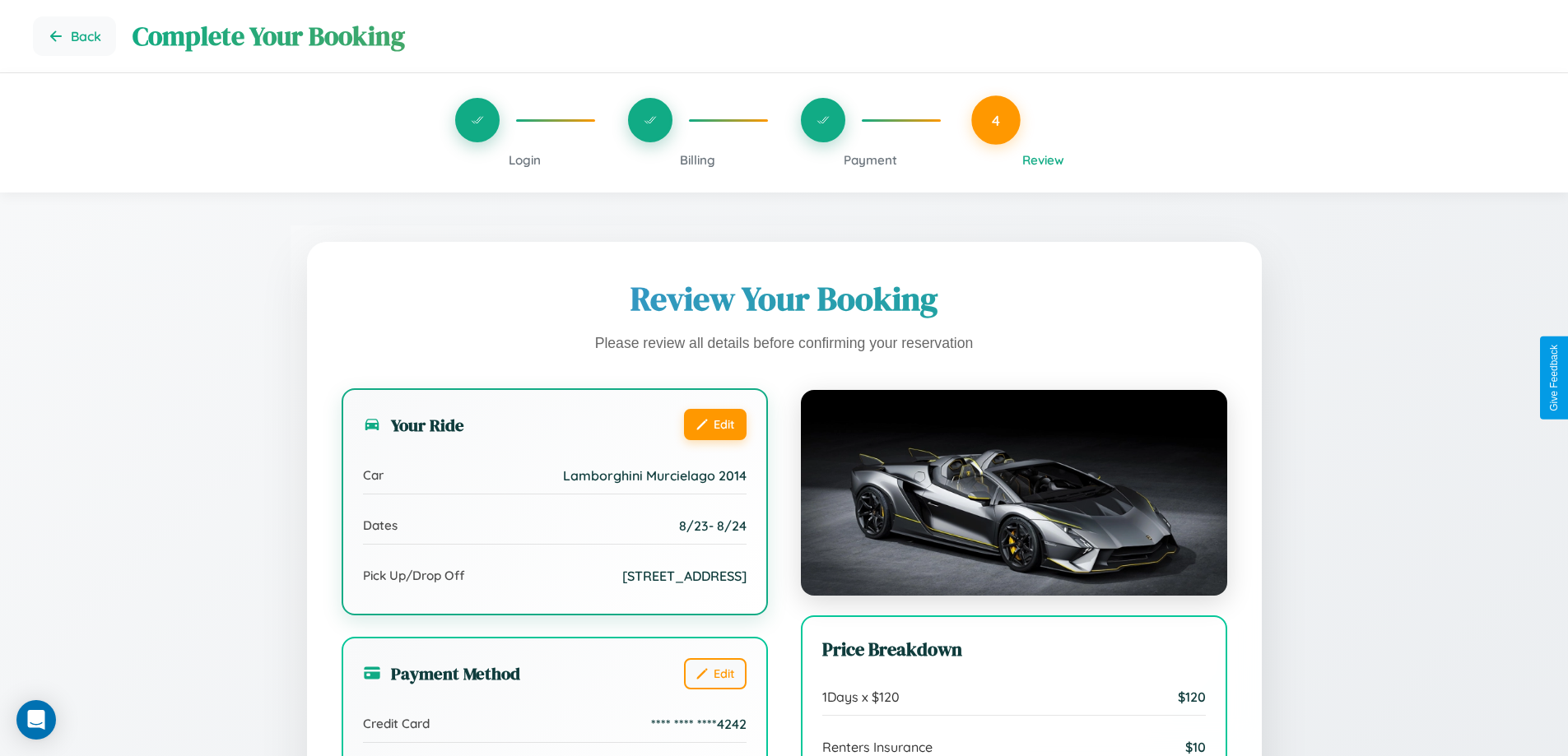
click at [715, 424] on button "Edit" at bounding box center [715, 424] width 63 height 31
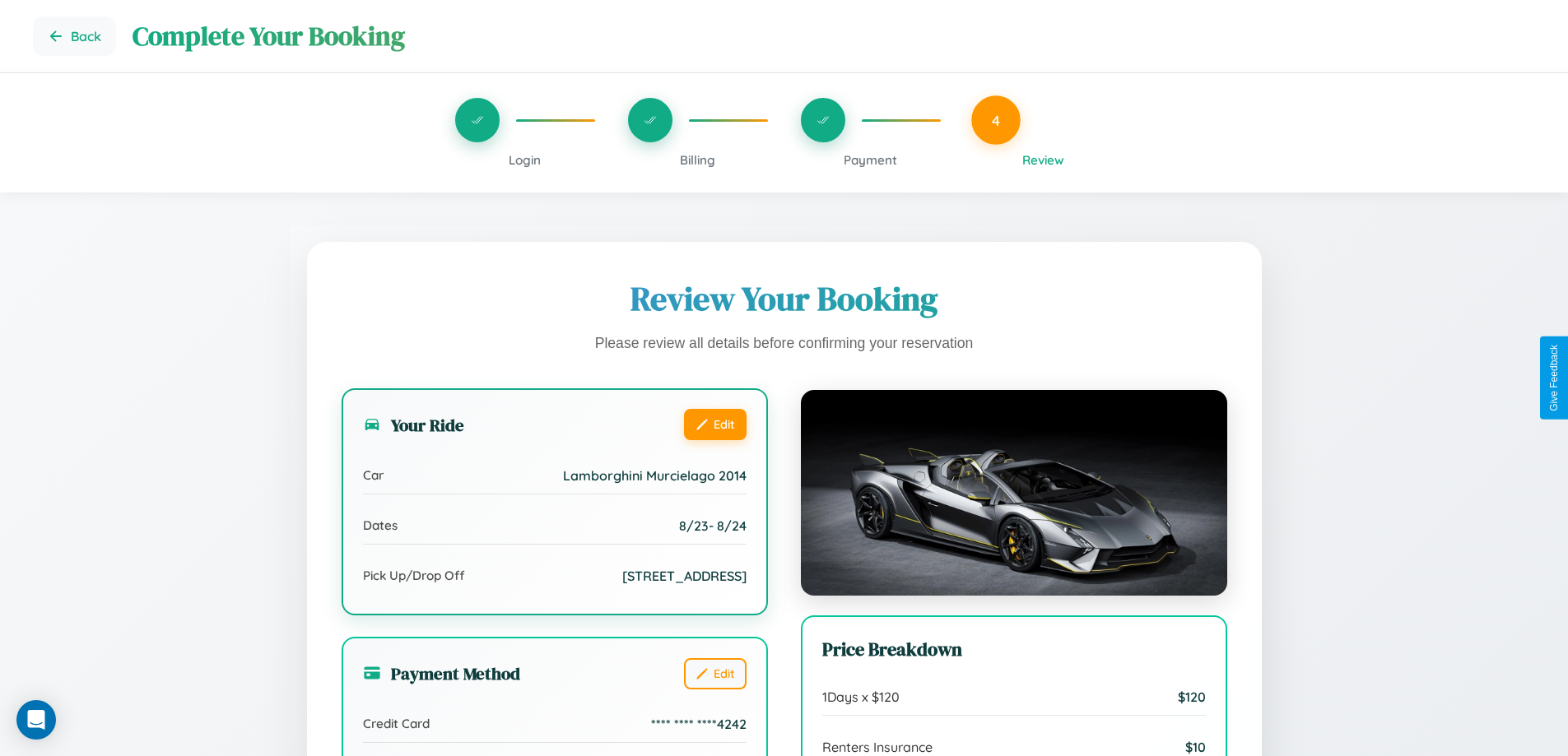
click at [715, 424] on button "Edit" at bounding box center [715, 424] width 63 height 31
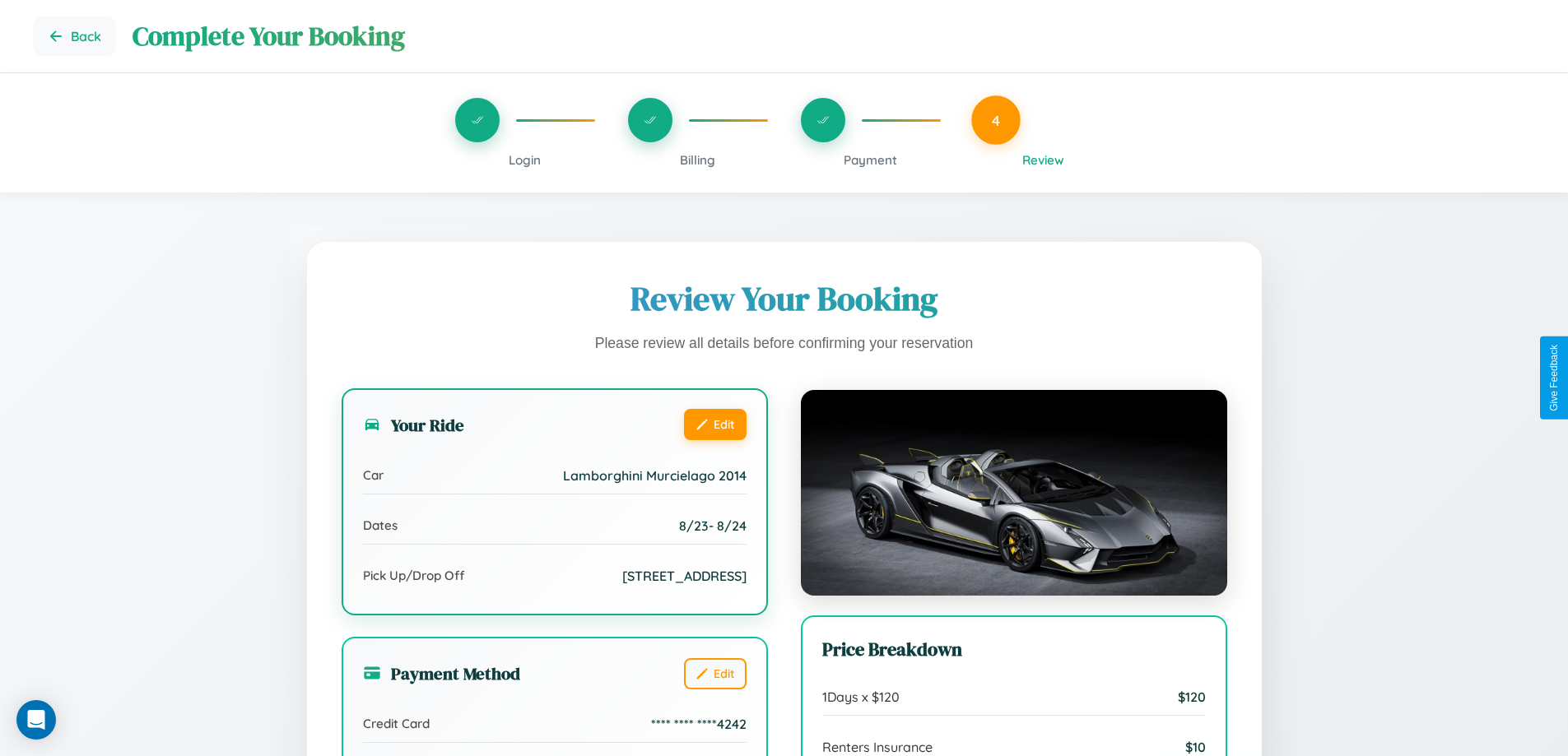
click at [715, 424] on button "Edit" at bounding box center [715, 424] width 63 height 31
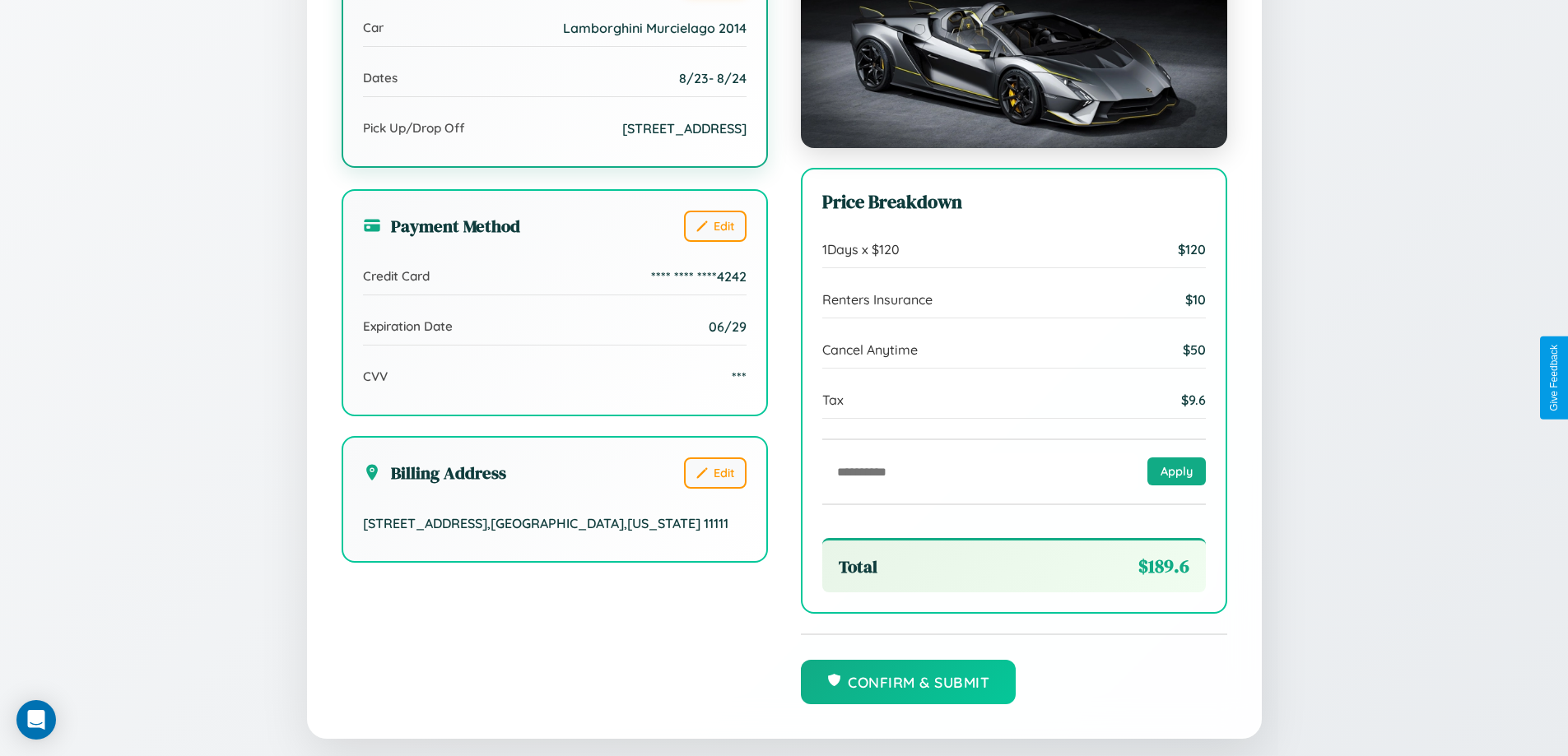
scroll to position [504, 0]
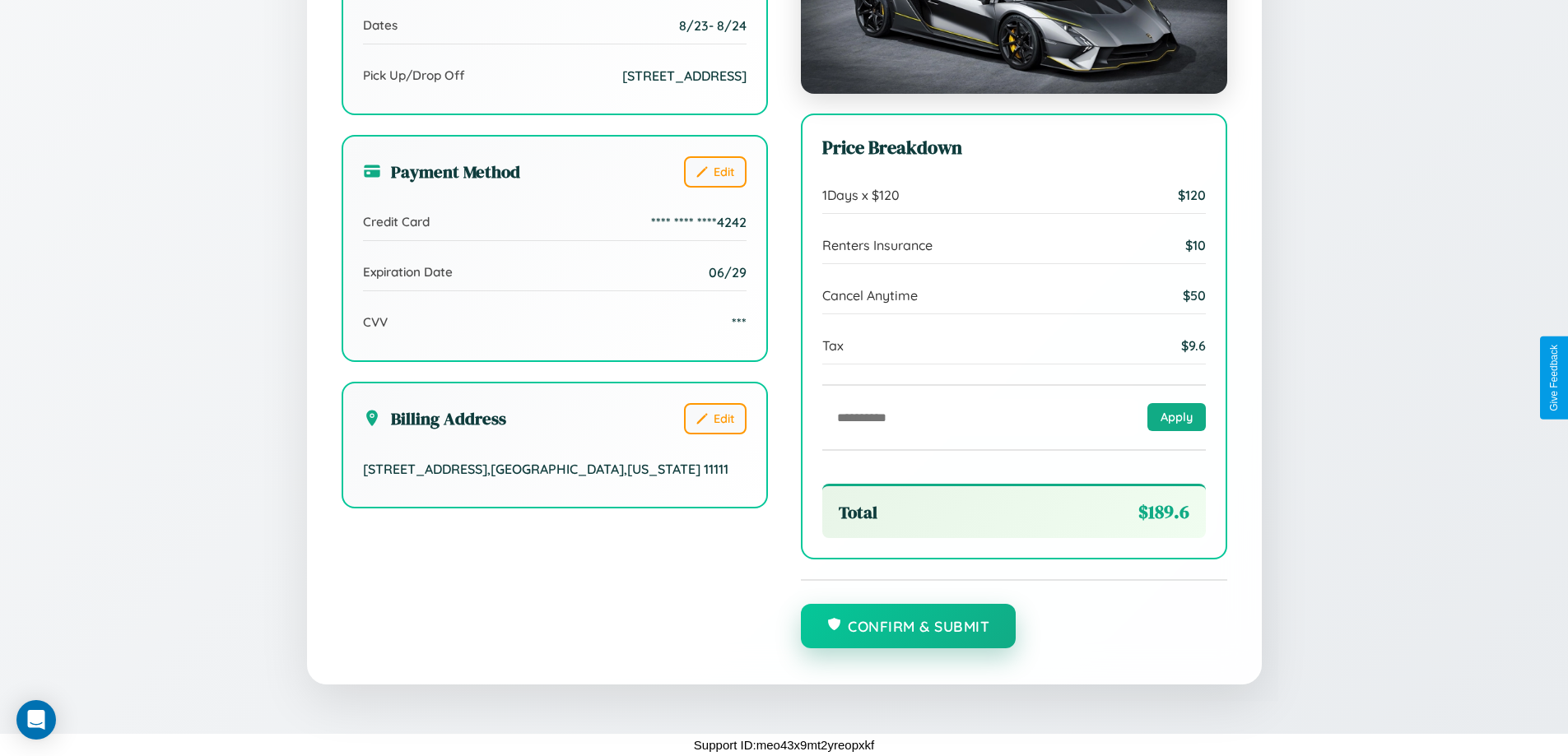
click at [907, 627] on button "Confirm & Submit" at bounding box center [908, 625] width 215 height 45
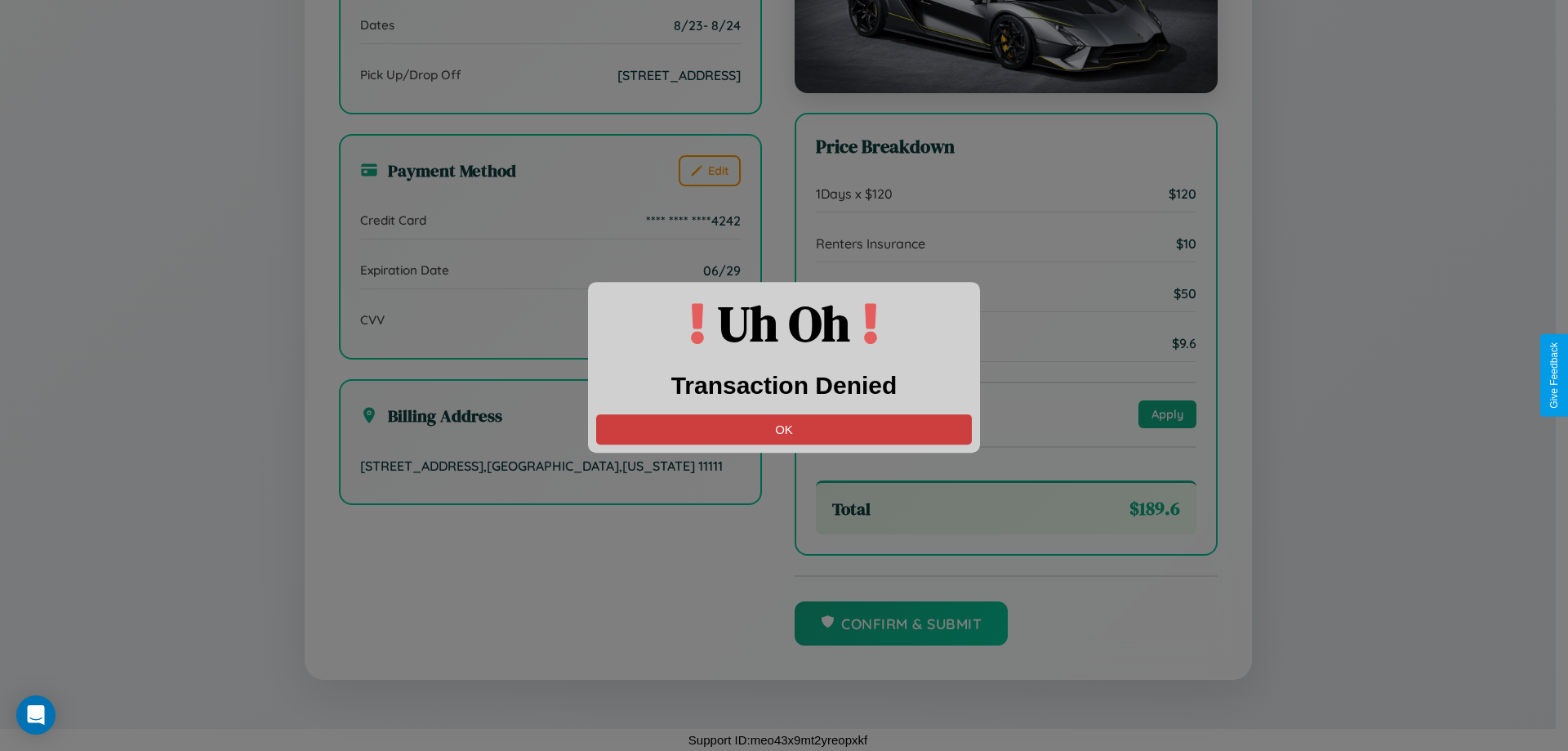
click at [784, 429] on button "OK" at bounding box center [784, 430] width 376 height 30
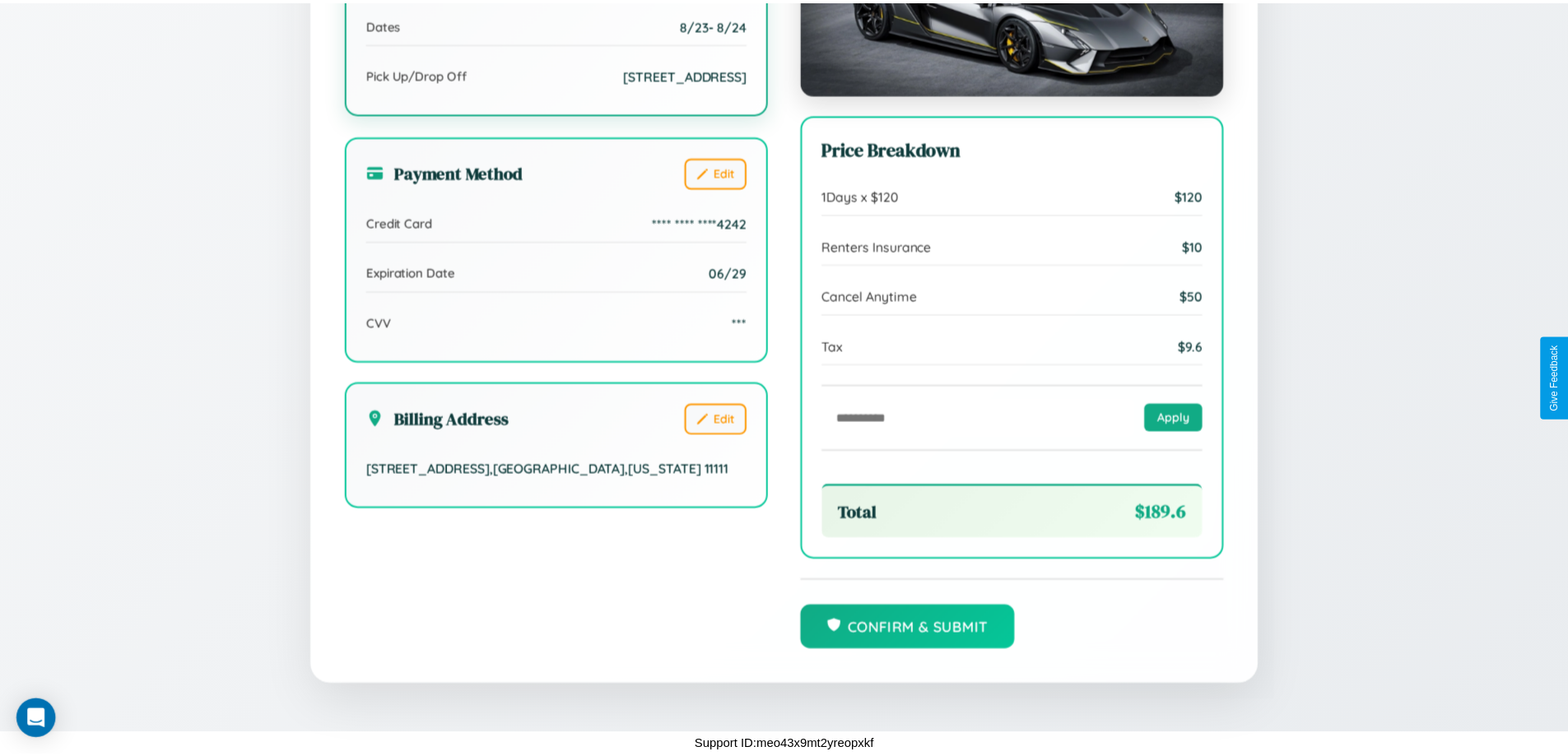
scroll to position [0, 0]
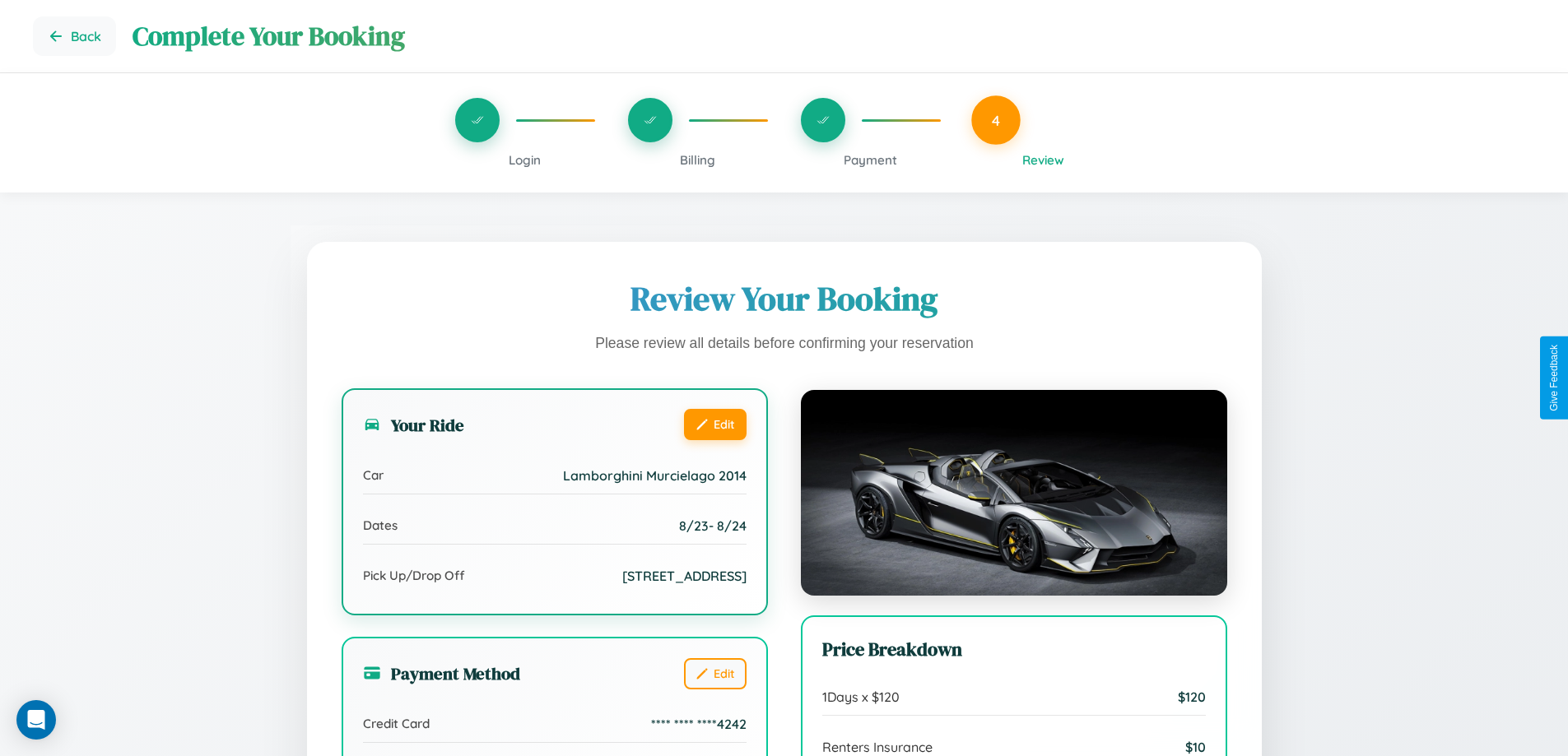
click at [715, 426] on button "Edit" at bounding box center [715, 424] width 63 height 31
click at [715, 424] on button "Edit" at bounding box center [715, 424] width 63 height 31
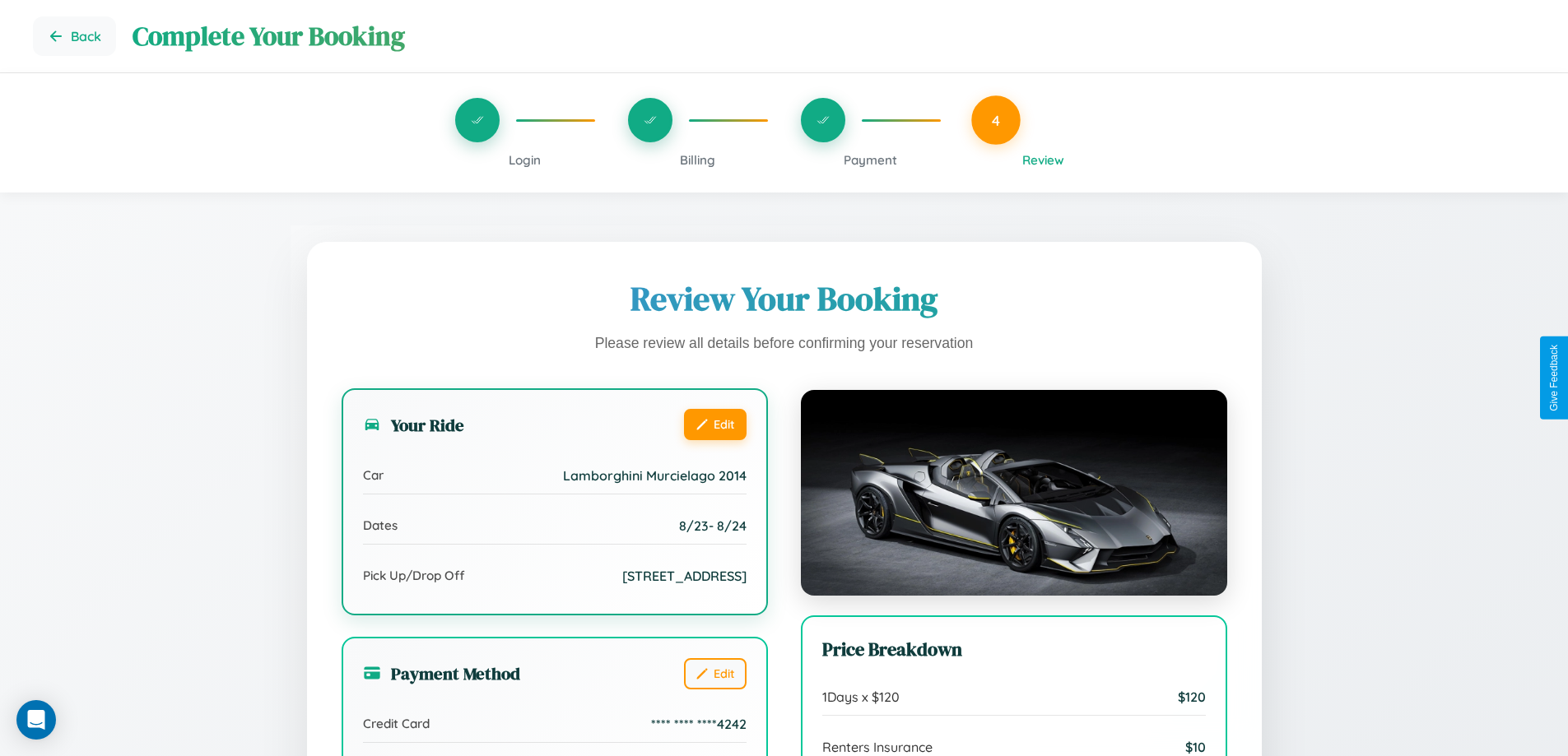
click at [715, 424] on button "Edit" at bounding box center [715, 424] width 63 height 31
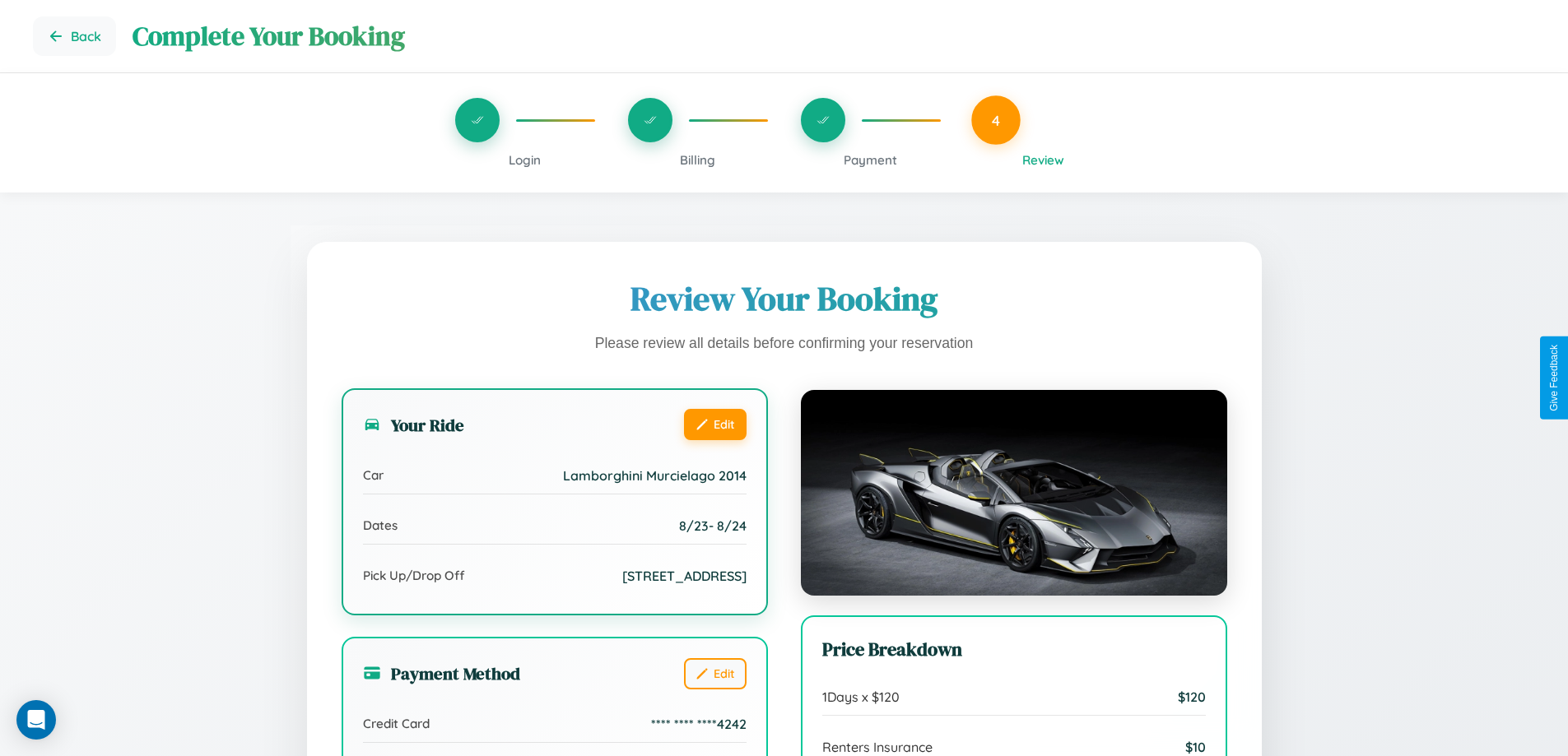
click at [715, 424] on button "Edit" at bounding box center [715, 424] width 63 height 31
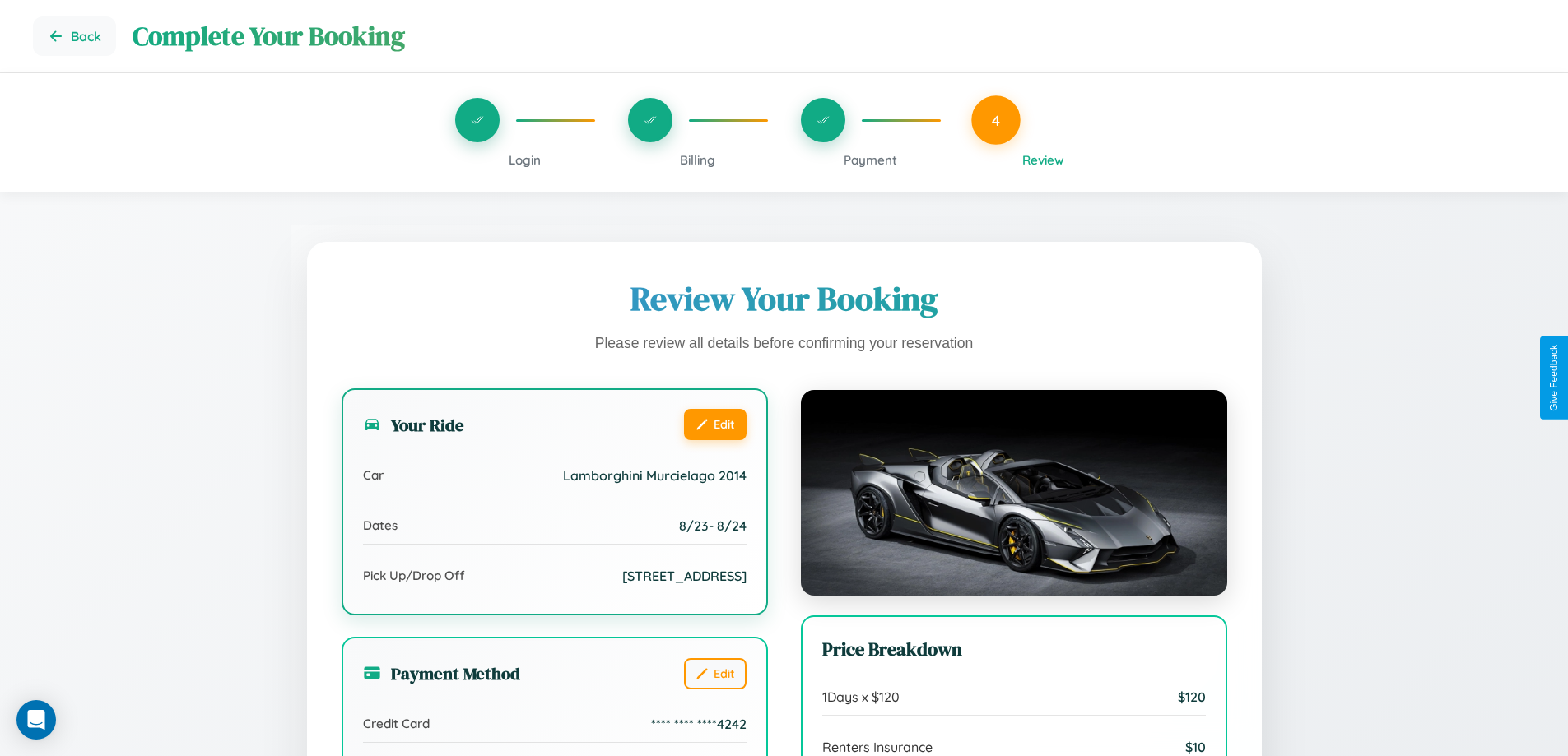
click at [715, 424] on button "Edit" at bounding box center [715, 424] width 63 height 31
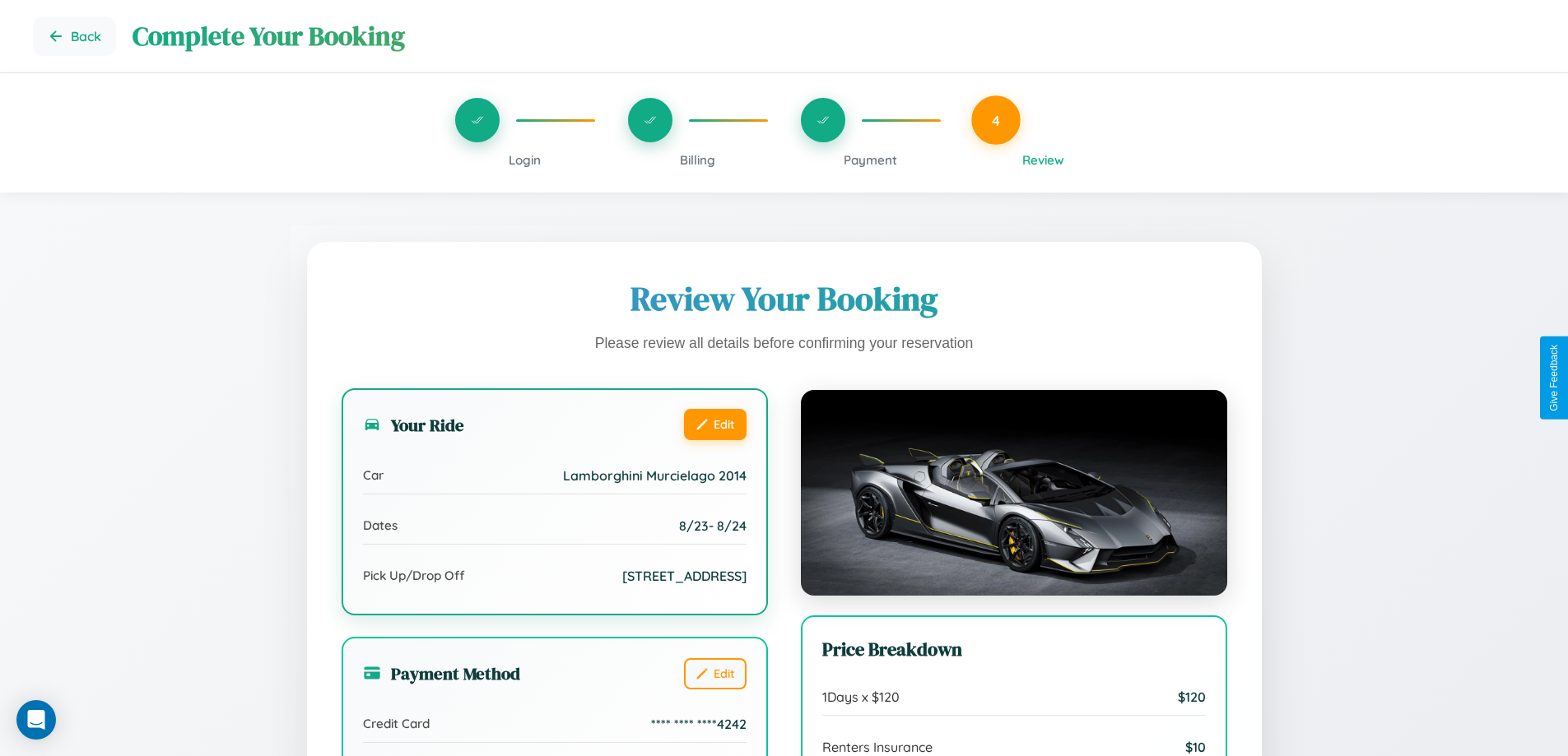
click at [715, 424] on button "Edit" at bounding box center [715, 424] width 63 height 31
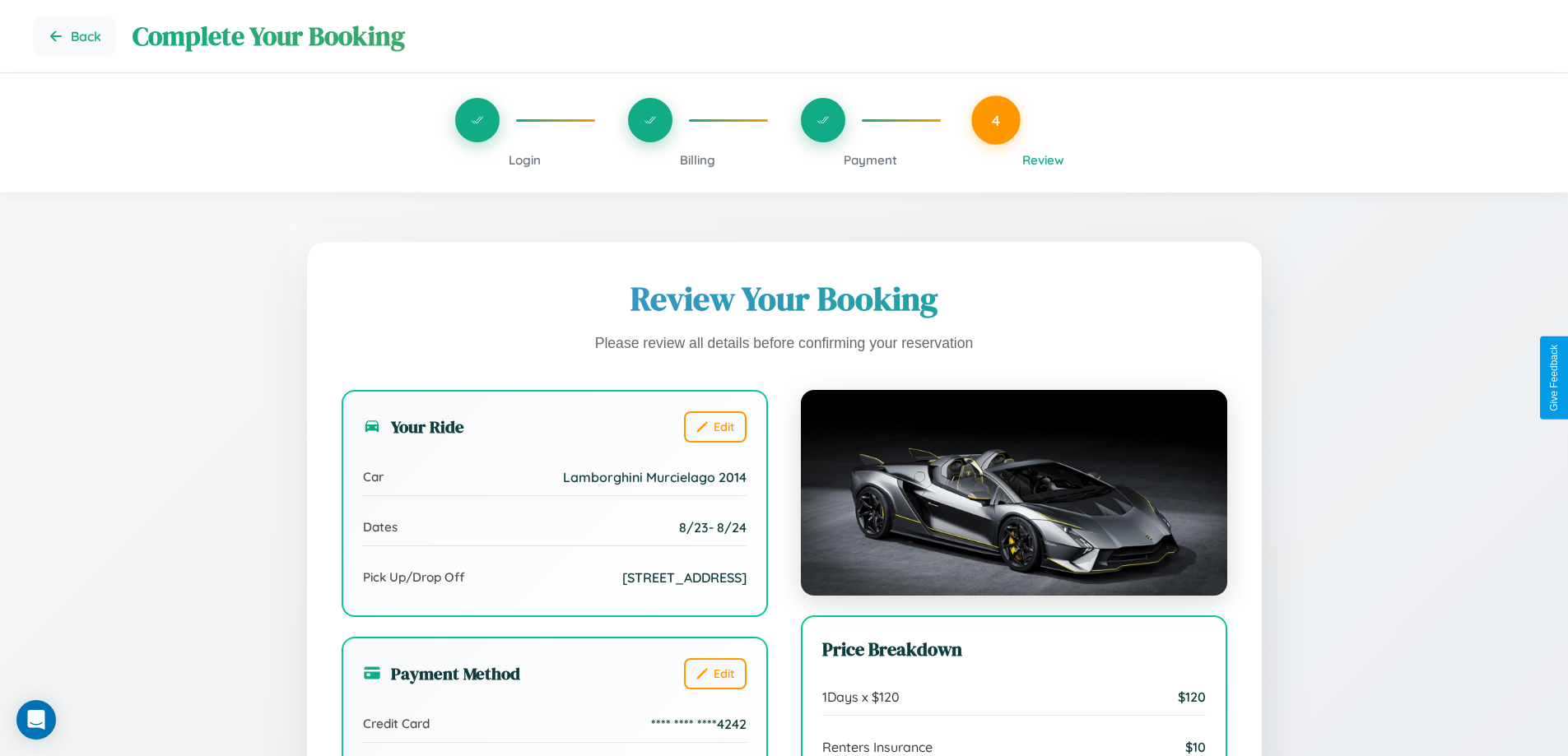
click at [869, 159] on span "Payment" at bounding box center [870, 159] width 53 height 15
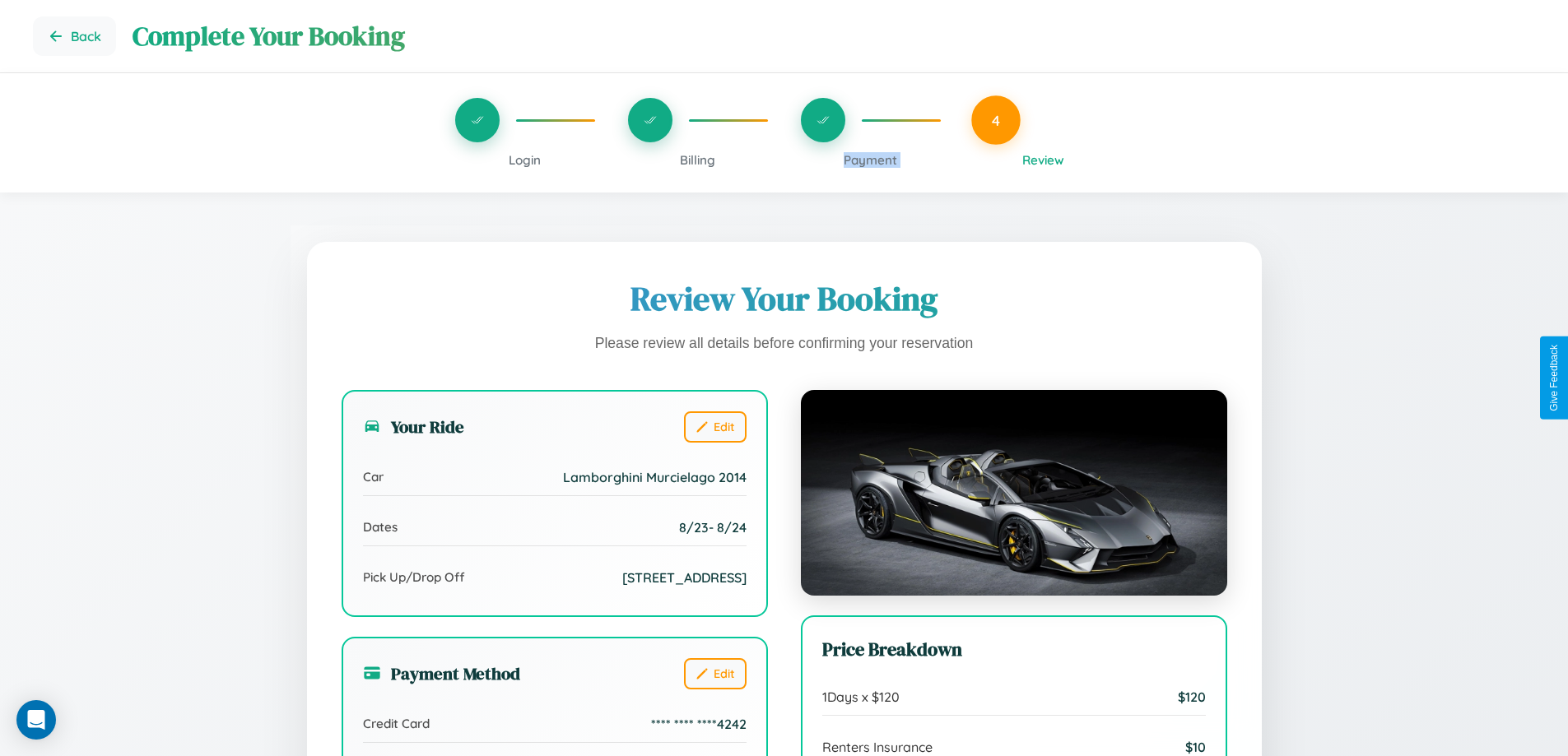
click at [869, 159] on span "Payment" at bounding box center [870, 159] width 53 height 15
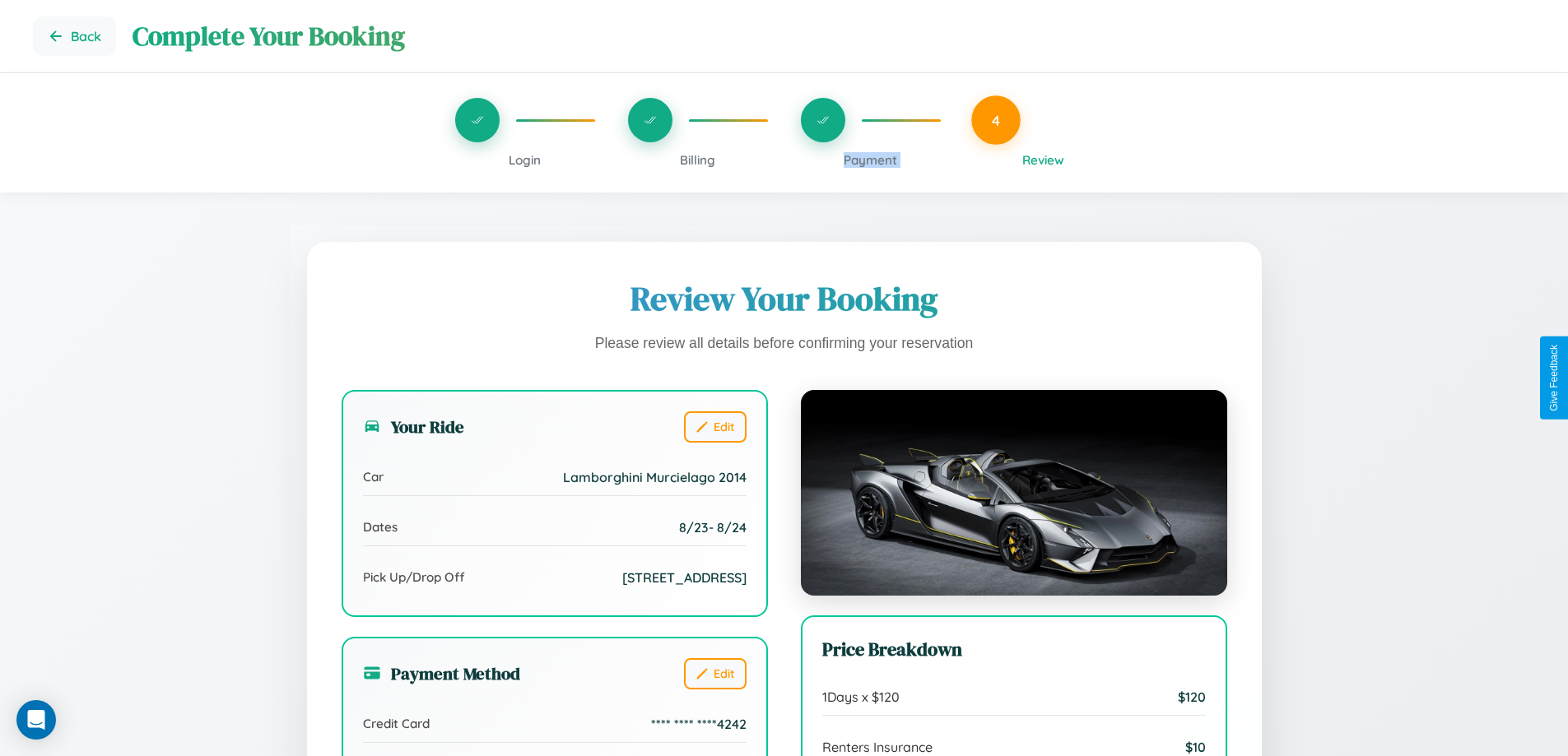
click at [869, 159] on span "Payment" at bounding box center [870, 159] width 53 height 15
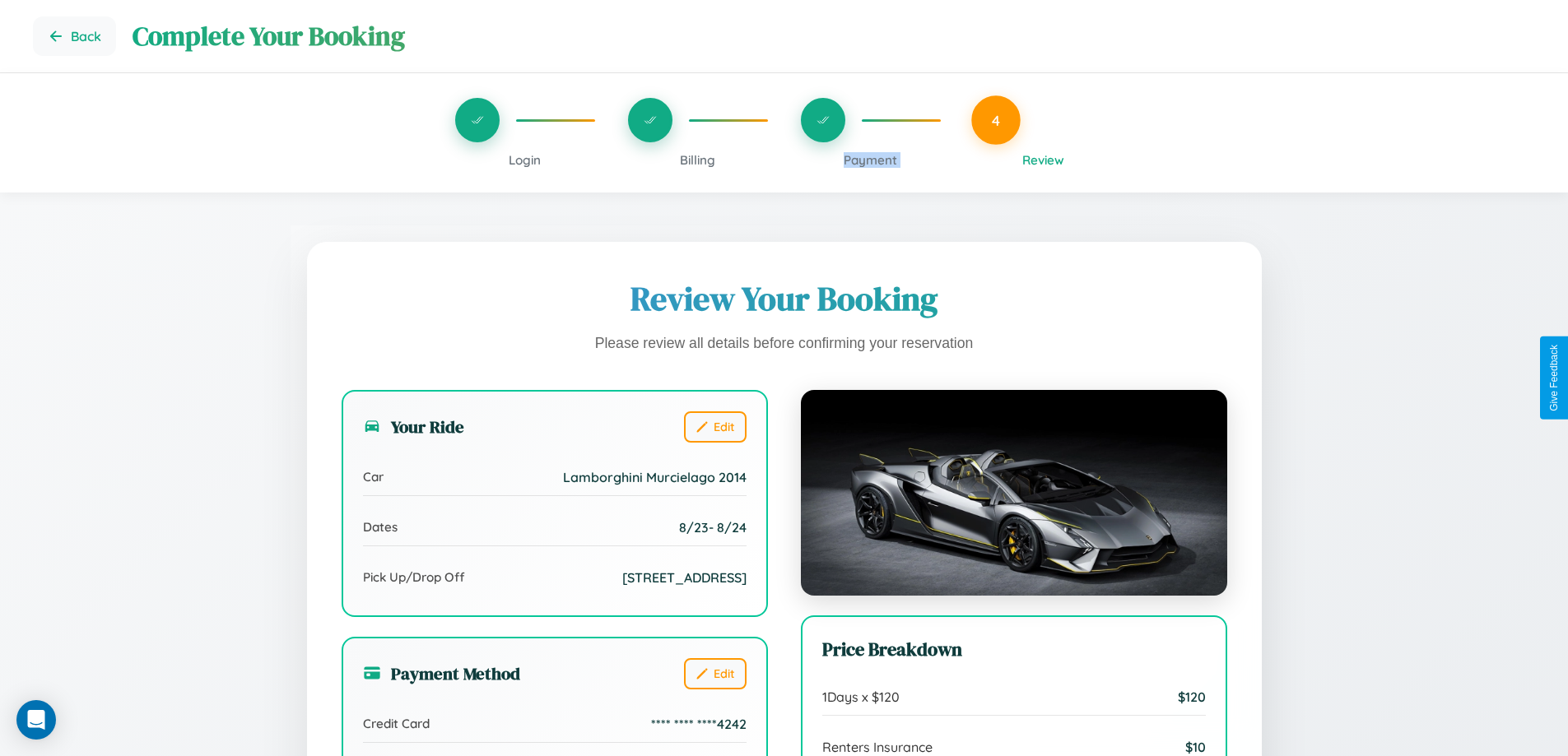
click at [869, 159] on span "Payment" at bounding box center [870, 159] width 53 height 15
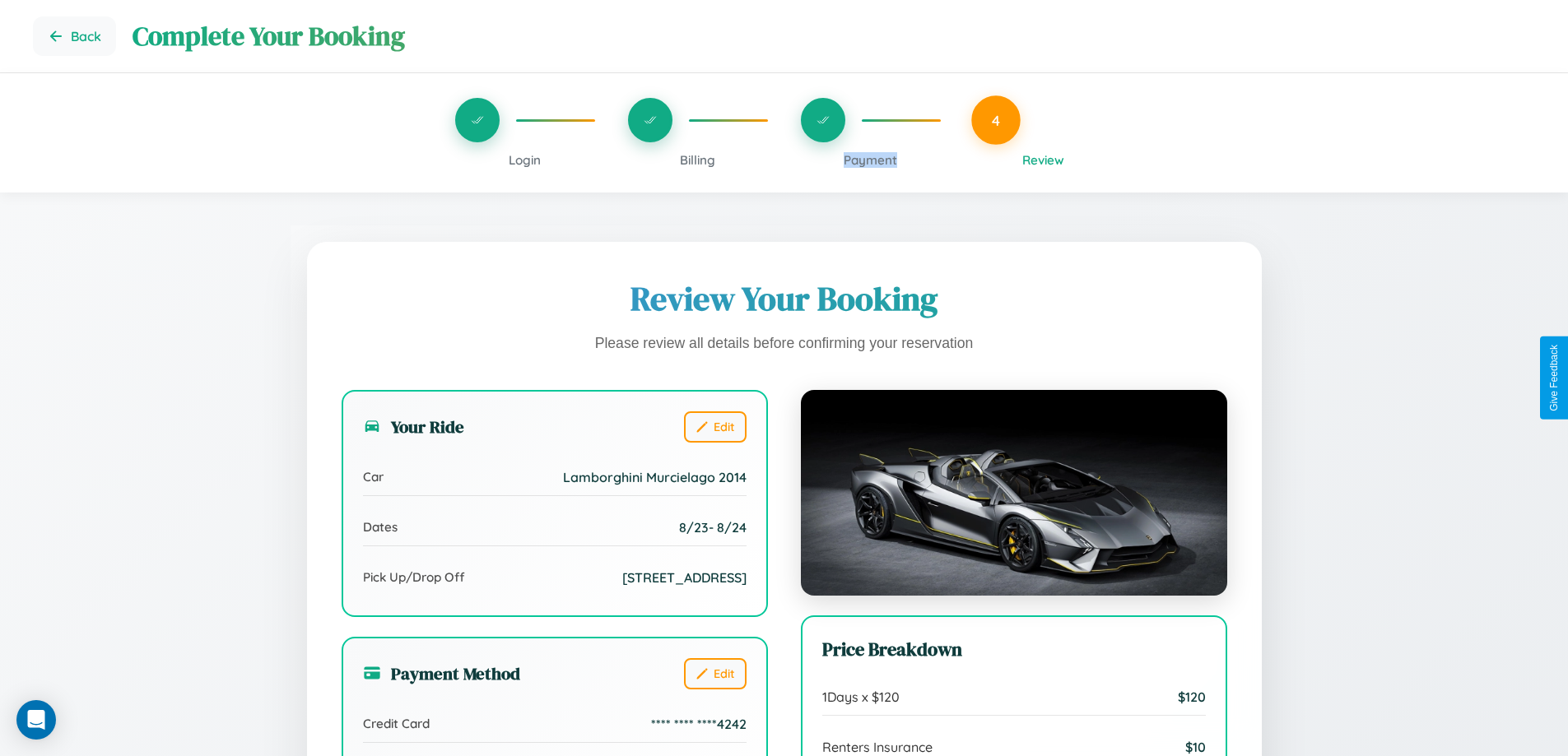
click at [869, 159] on span "Payment" at bounding box center [870, 159] width 53 height 15
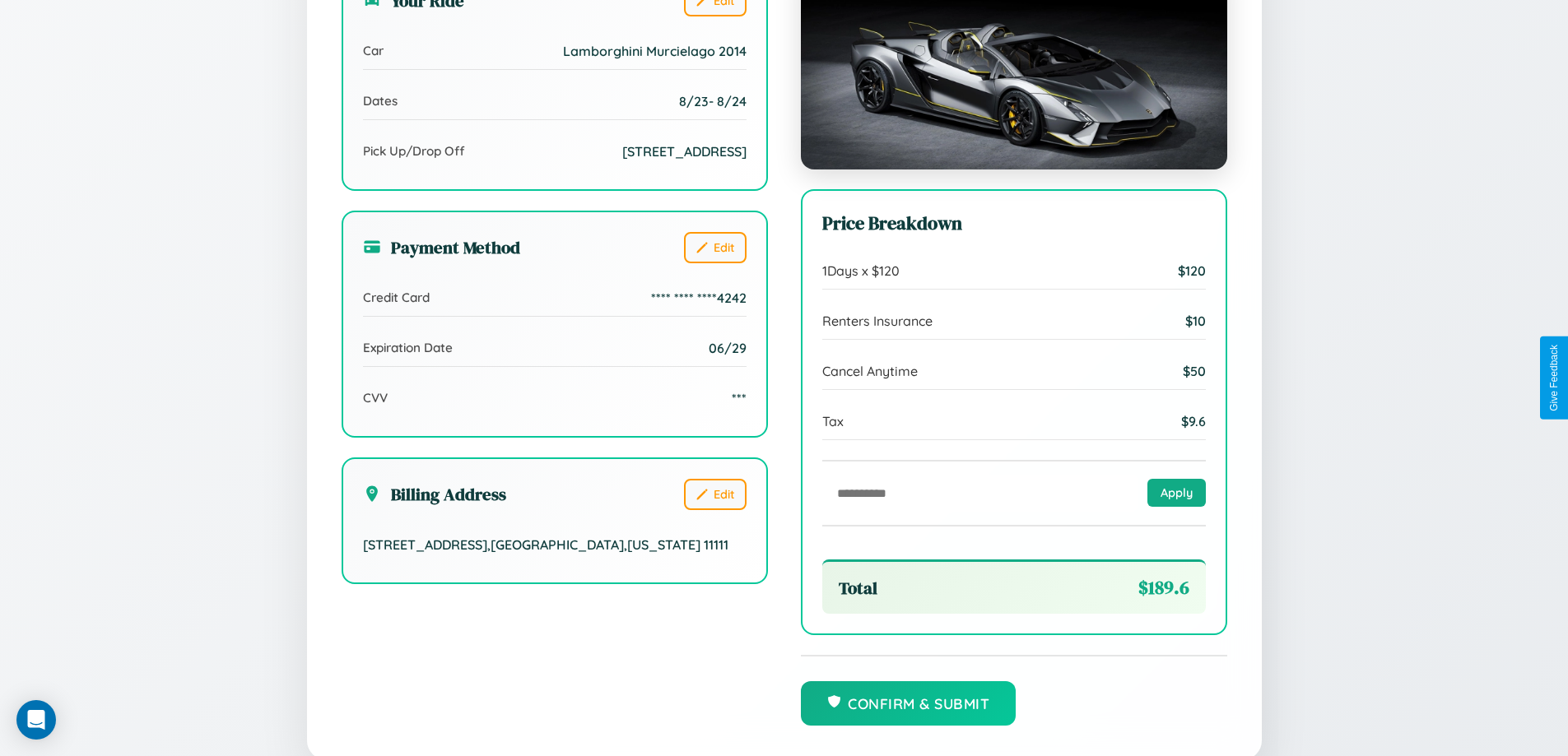
scroll to position [504, 0]
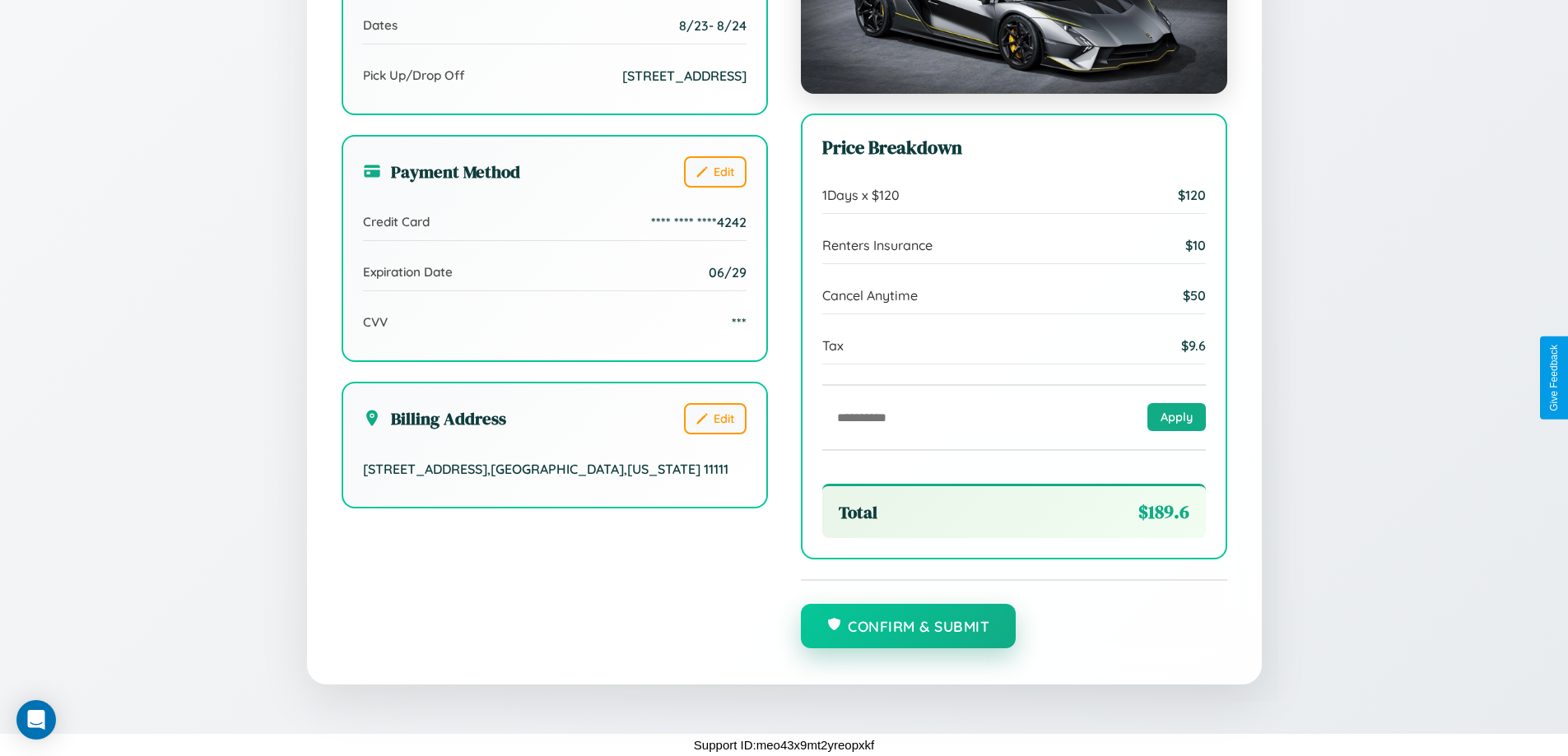
click at [907, 626] on button "Confirm & Submit" at bounding box center [908, 625] width 215 height 45
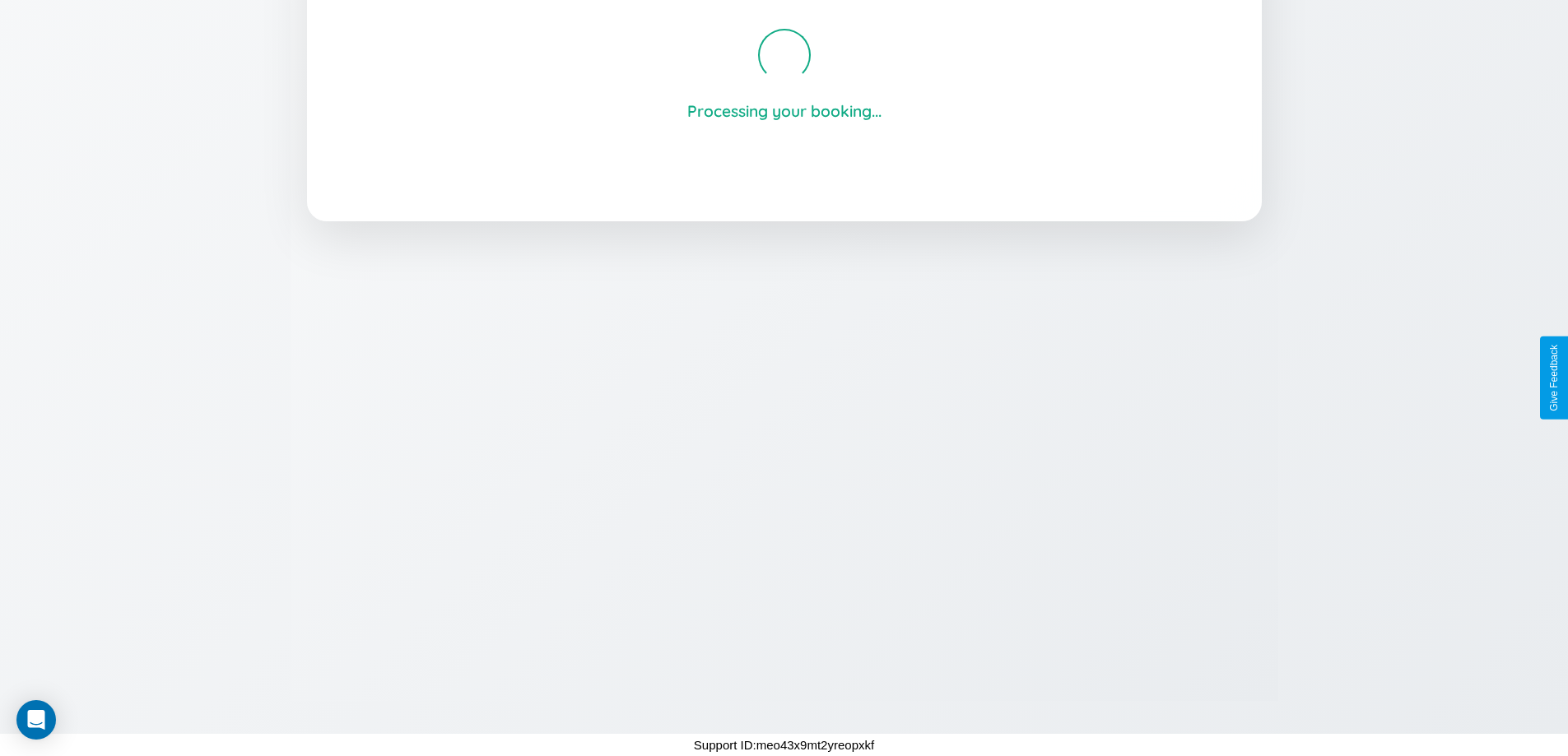
scroll to position [313, 0]
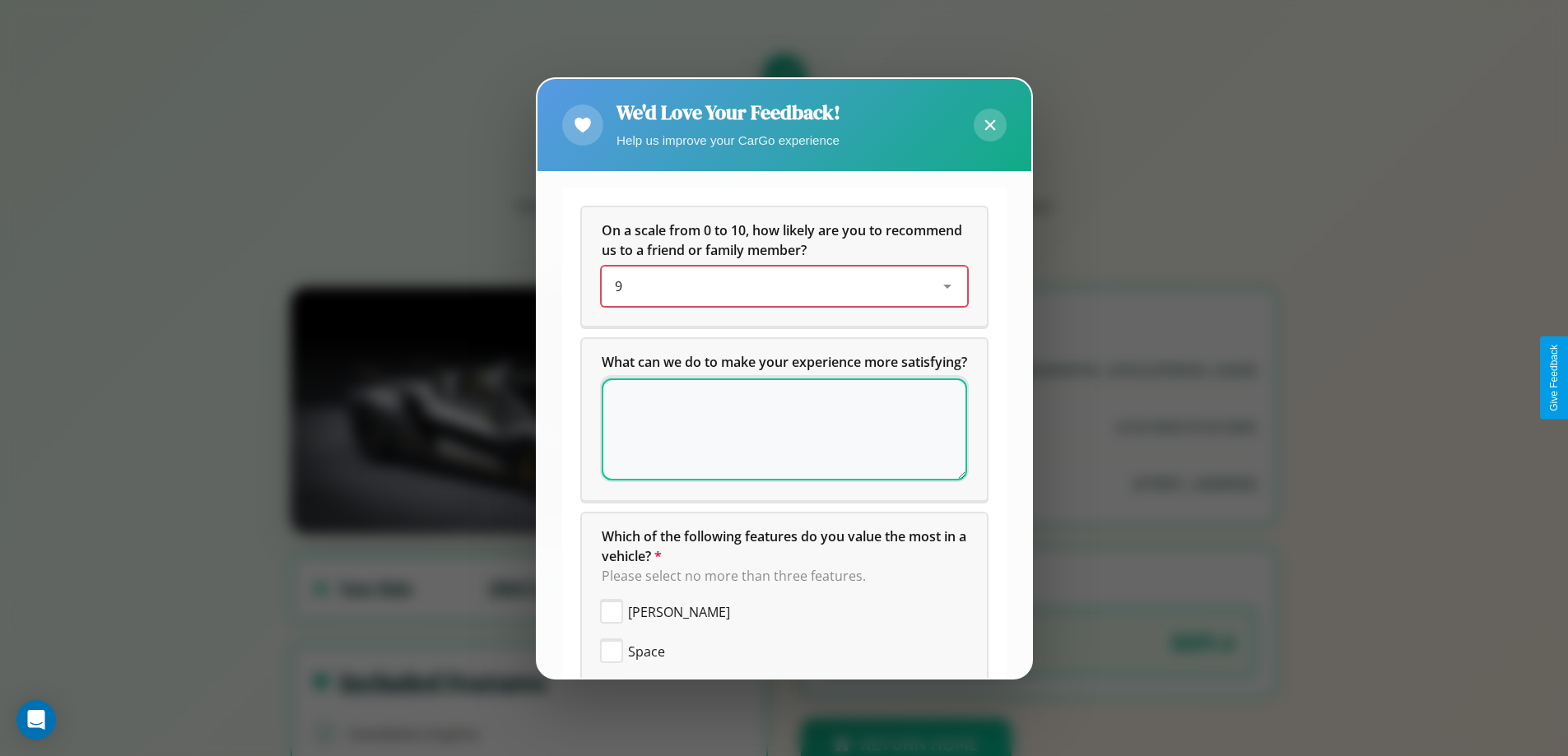
click at [777, 286] on div "9" at bounding box center [771, 286] width 312 height 20
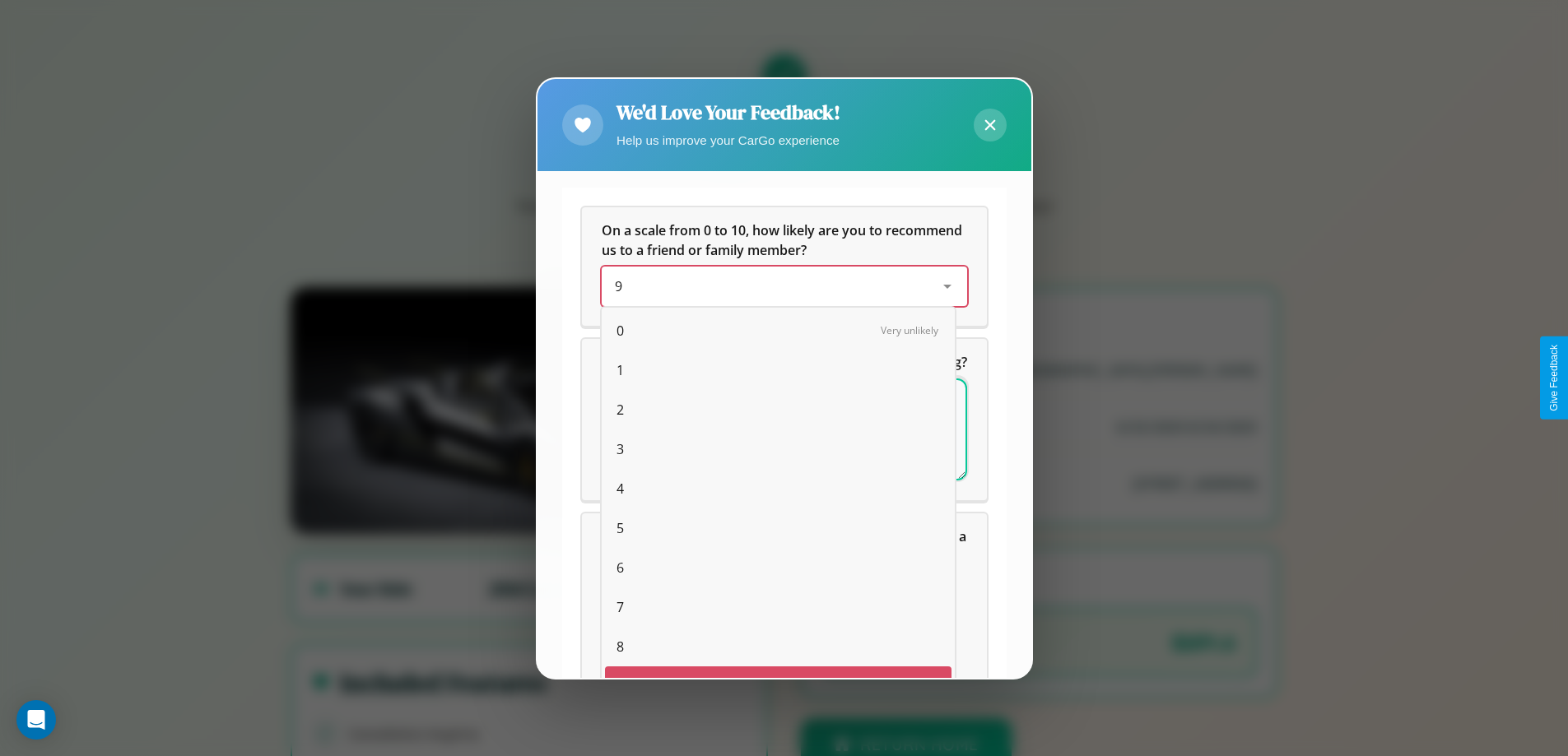
click at [616, 360] on span "1" at bounding box center [620, 370] width 8 height 20
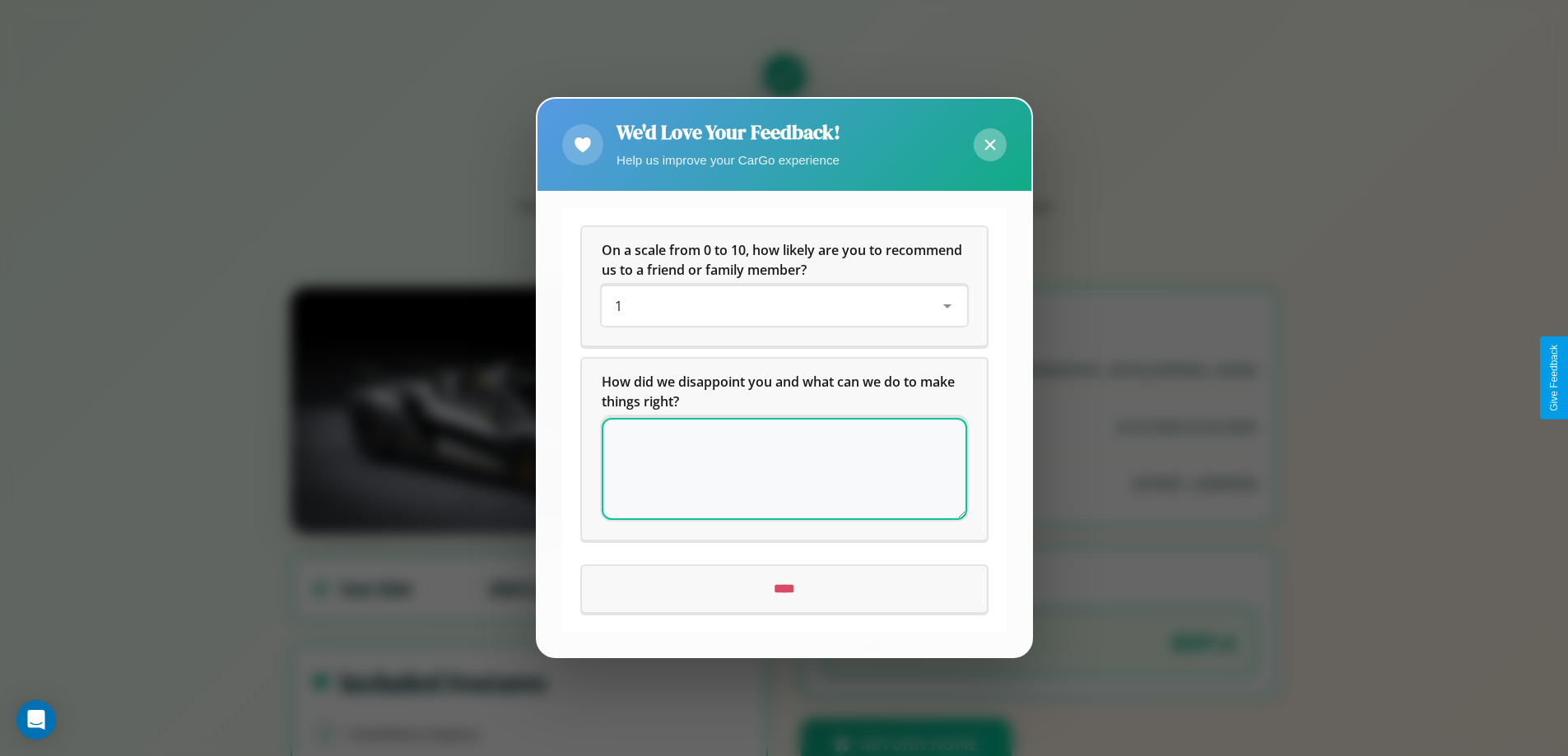
click at [989, 145] on icon at bounding box center [989, 144] width 10 height 10
